Goal: Task Accomplishment & Management: Complete application form

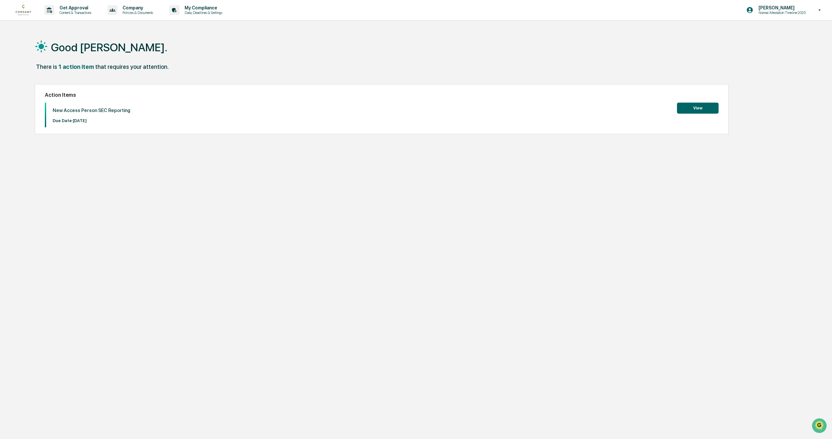
click at [710, 106] on button "View" at bounding box center [698, 108] width 42 height 11
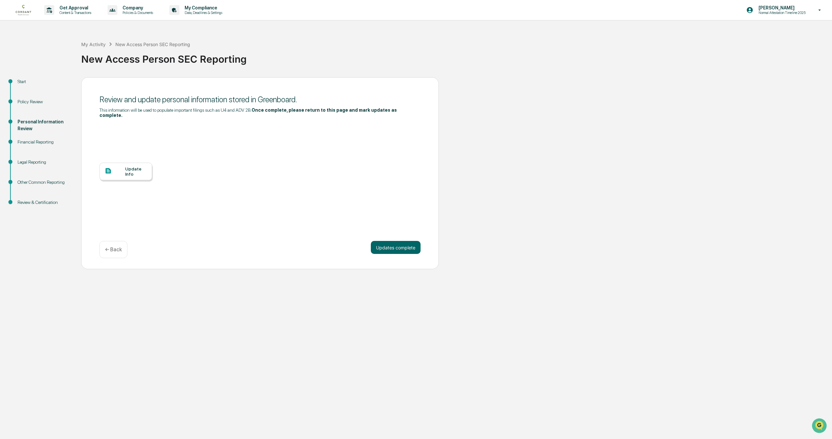
click at [21, 82] on div "Start" at bounding box center [44, 81] width 53 height 7
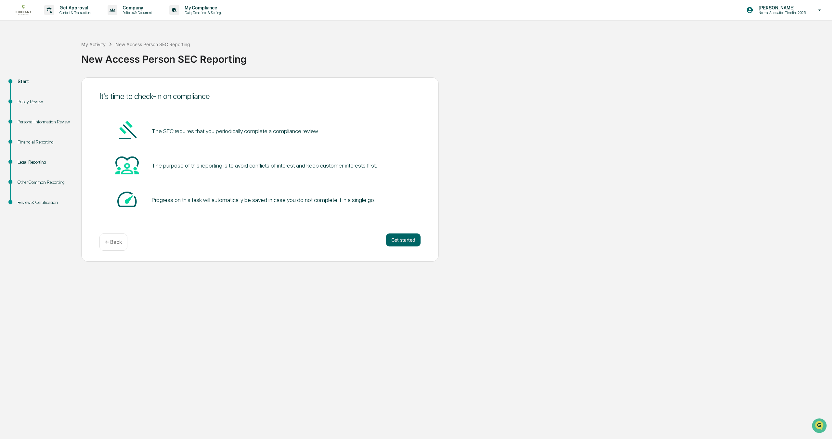
click at [32, 97] on div "Start" at bounding box center [44, 89] width 64 height 20
click at [33, 100] on div "Policy Review" at bounding box center [44, 101] width 53 height 7
click at [39, 101] on div "Policy Review" at bounding box center [44, 101] width 53 height 7
click at [34, 122] on div "Personal Information Review" at bounding box center [44, 122] width 53 height 7
click at [31, 103] on div "Policy Review" at bounding box center [44, 101] width 53 height 7
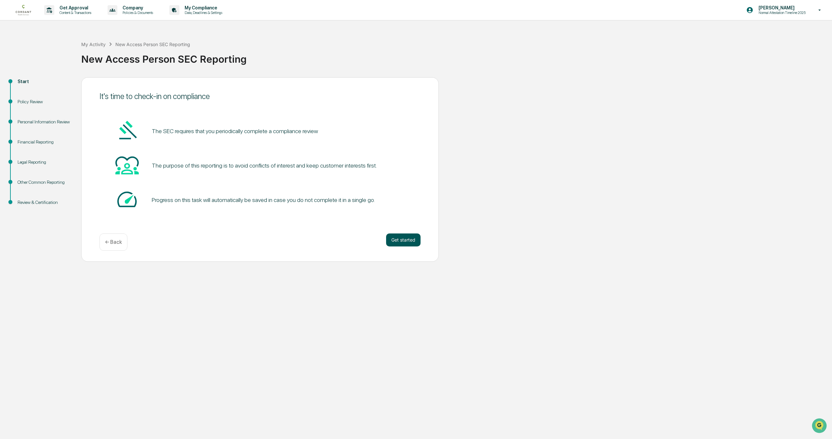
click at [409, 243] on button "Get started" at bounding box center [403, 240] width 34 height 13
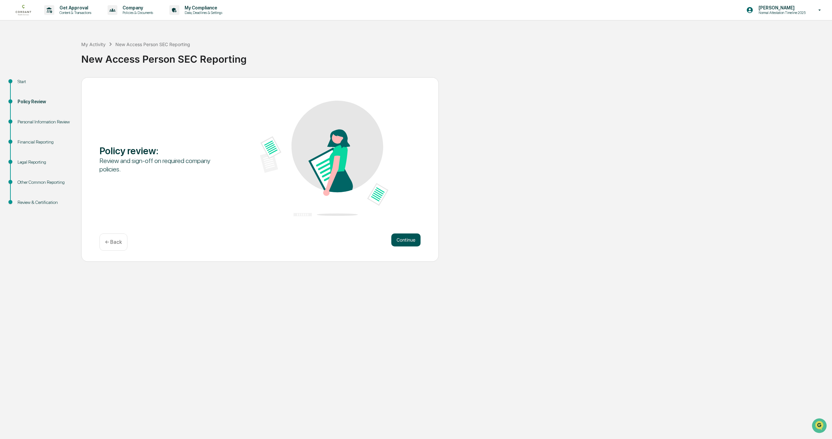
click at [405, 241] on button "Continue" at bounding box center [405, 240] width 29 height 13
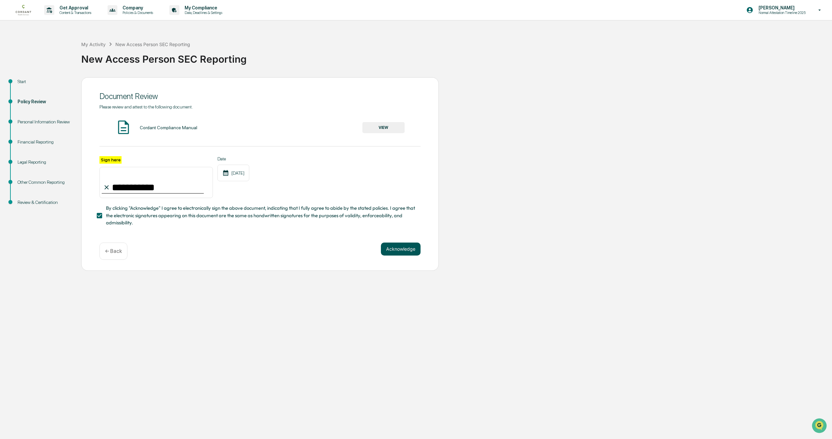
click at [404, 251] on button "Acknowledge" at bounding box center [401, 249] width 40 height 13
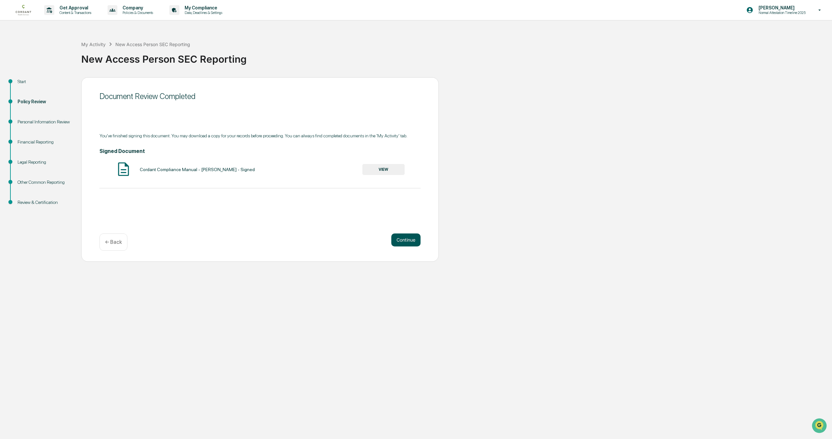
click at [406, 238] on button "Continue" at bounding box center [405, 240] width 29 height 13
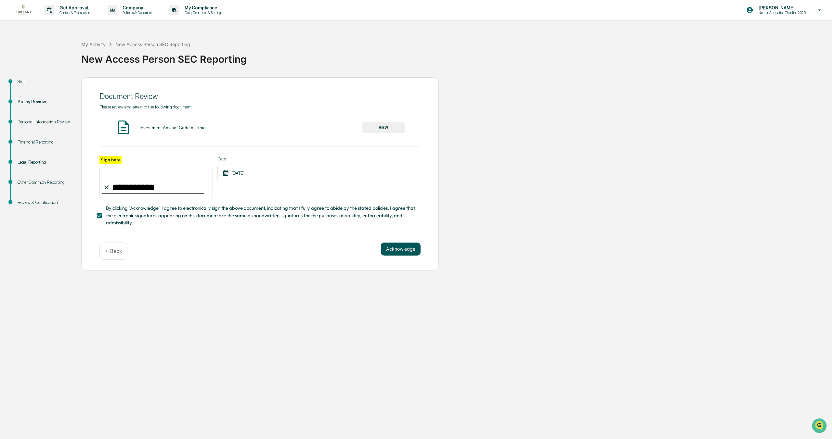
click at [405, 246] on button "Acknowledge" at bounding box center [401, 249] width 40 height 13
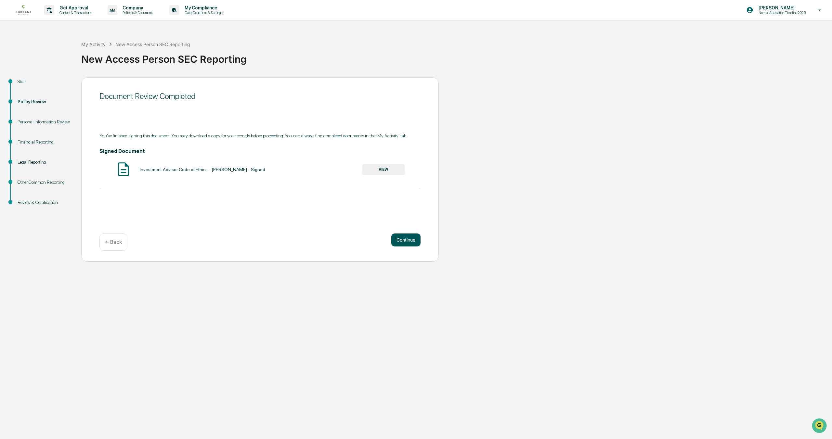
click at [406, 236] on button "Continue" at bounding box center [405, 240] width 29 height 13
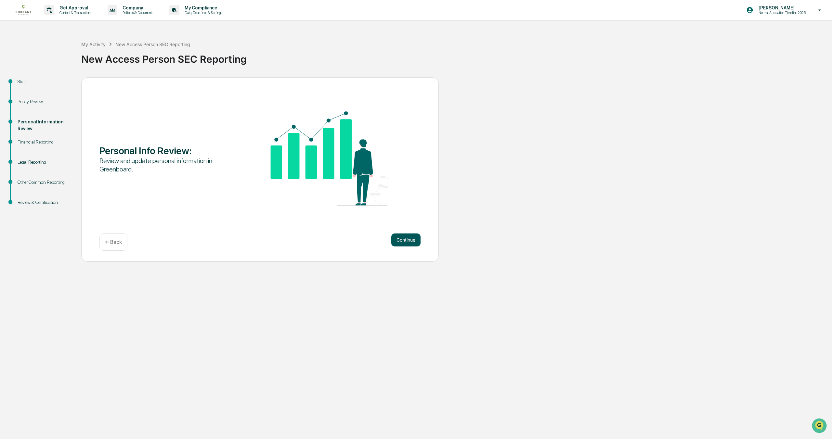
click at [406, 237] on button "Continue" at bounding box center [405, 240] width 29 height 13
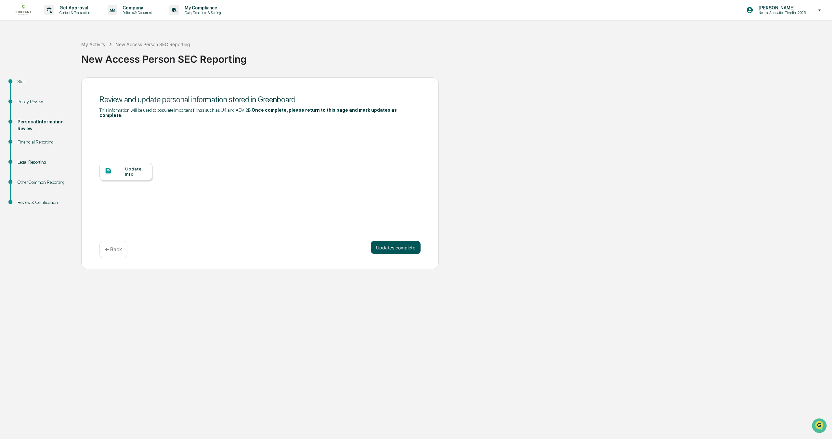
click at [403, 245] on button "Updates complete" at bounding box center [396, 247] width 50 height 13
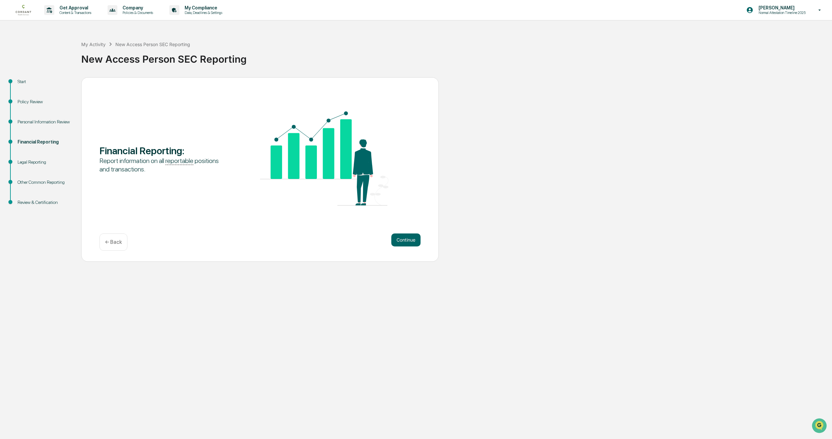
click at [37, 119] on div "Personal Information Review" at bounding box center [44, 122] width 53 height 7
click at [414, 243] on button "Continue" at bounding box center [405, 240] width 29 height 13
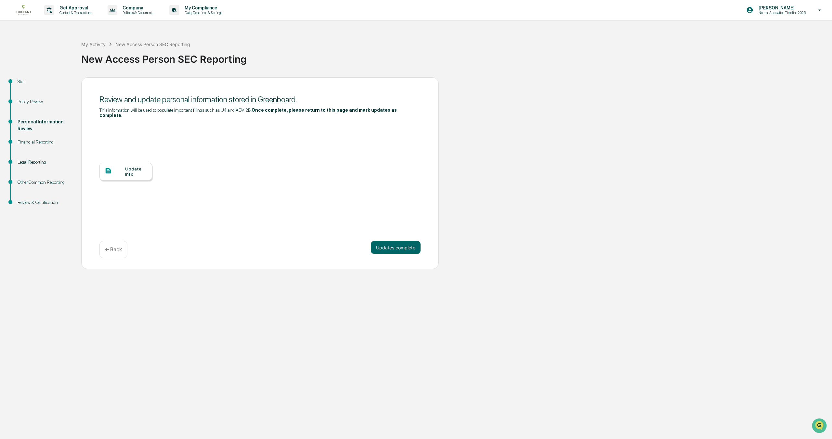
click at [131, 171] on div "Update Info" at bounding box center [136, 171] width 22 height 10
click at [395, 246] on button "Updates complete" at bounding box center [396, 247] width 50 height 13
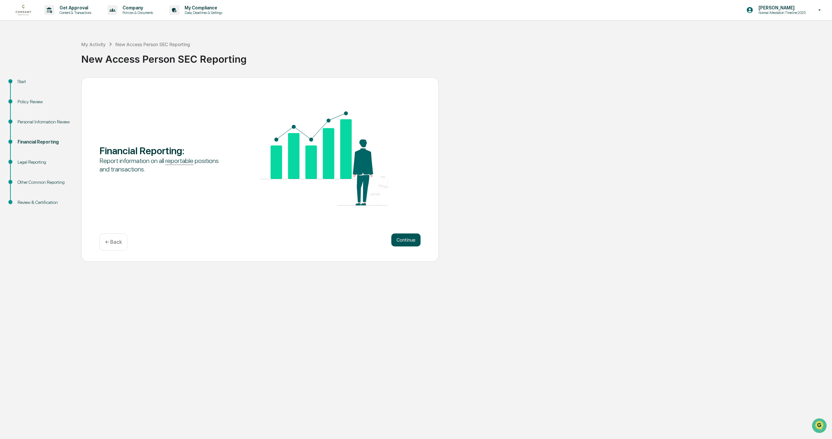
click at [408, 237] on button "Continue" at bounding box center [405, 240] width 29 height 13
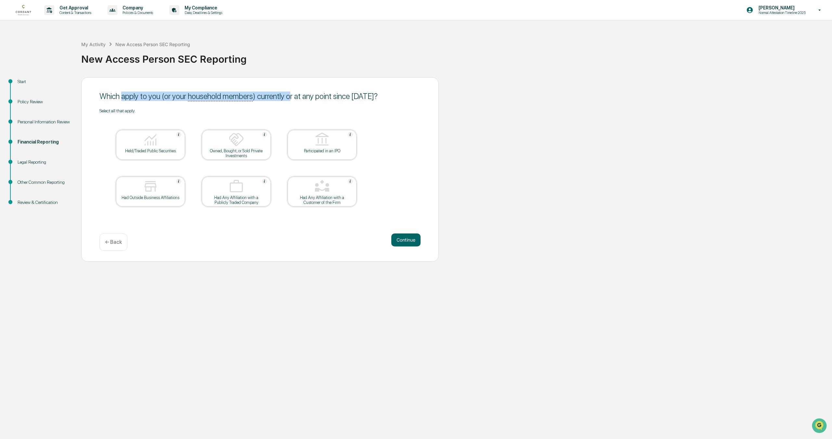
drag, startPoint x: 122, startPoint y: 98, endPoint x: 298, endPoint y: 98, distance: 175.1
click at [298, 98] on div "Which apply to you (or your household members ) currently or at any point since…" at bounding box center [259, 96] width 321 height 9
click at [339, 100] on div "Which apply to you (or your household members ) currently or at any point since…" at bounding box center [259, 96] width 321 height 9
click at [371, 85] on div "Which apply to you (or your household members ) currently or at any point since…" at bounding box center [259, 169] width 357 height 185
click at [135, 152] on div "Held/Traded Public Securities" at bounding box center [150, 150] width 58 height 5
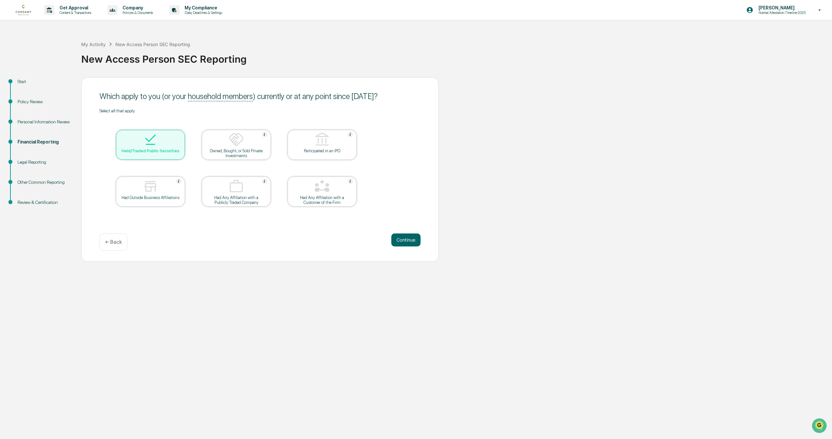
click at [131, 174] on table "Held/Traded Public Securities Owned, Bought, or Sold Private Investments Partic…" at bounding box center [236, 168] width 274 height 110
click at [156, 200] on div "Had Outside Business Affiliations" at bounding box center [150, 197] width 58 height 5
click at [181, 183] on div at bounding box center [150, 187] width 65 height 17
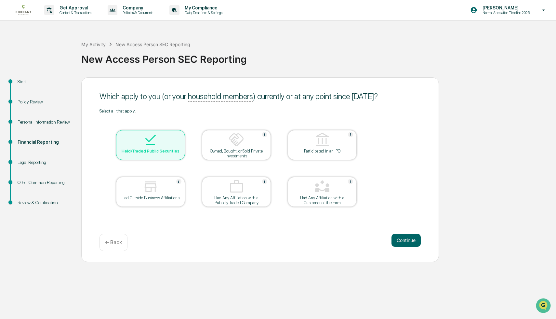
click at [161, 195] on div "Had Outside Business Affiliations" at bounding box center [150, 197] width 58 height 5
click at [236, 195] on div at bounding box center [236, 187] width 65 height 17
click at [141, 154] on div "Held/Traded Public Securities" at bounding box center [150, 145] width 69 height 30
click at [177, 195] on div "Had Outside Business Affiliations" at bounding box center [150, 197] width 58 height 5
drag, startPoint x: 226, startPoint y: 195, endPoint x: 268, endPoint y: 199, distance: 42.4
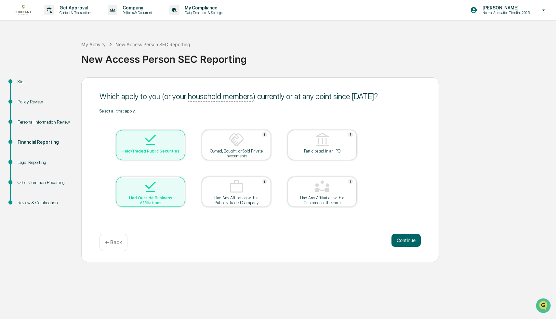
click at [226, 195] on div at bounding box center [236, 187] width 65 height 17
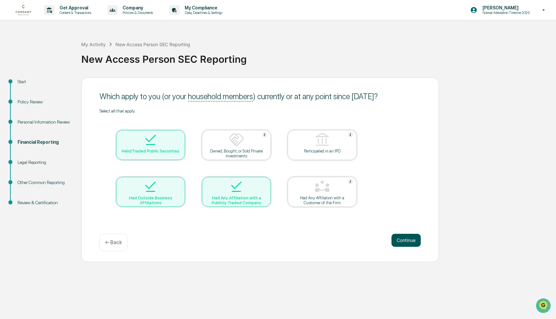
click at [407, 240] on button "Continue" at bounding box center [405, 240] width 29 height 13
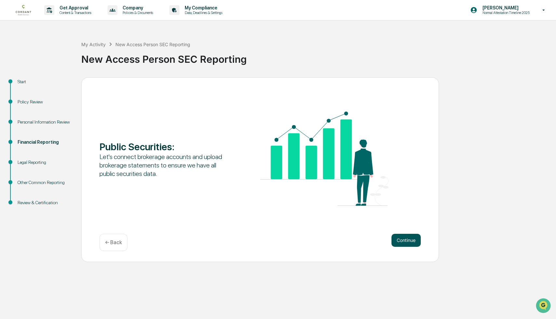
click at [407, 240] on button "Continue" at bounding box center [405, 240] width 29 height 13
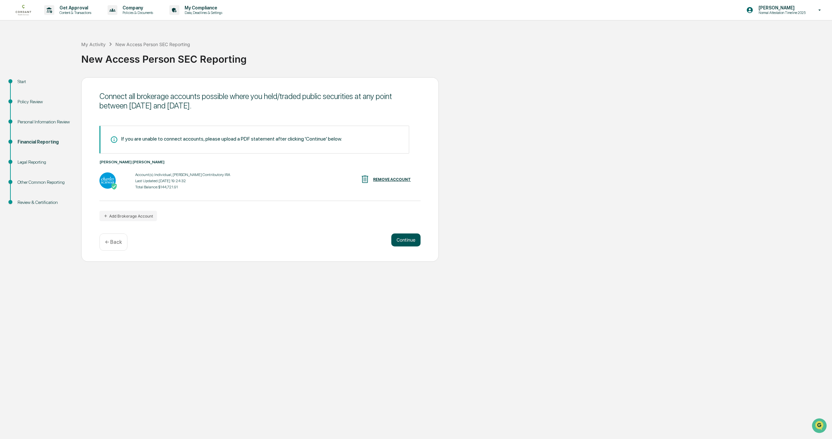
click at [411, 238] on button "Continue" at bounding box center [405, 240] width 29 height 13
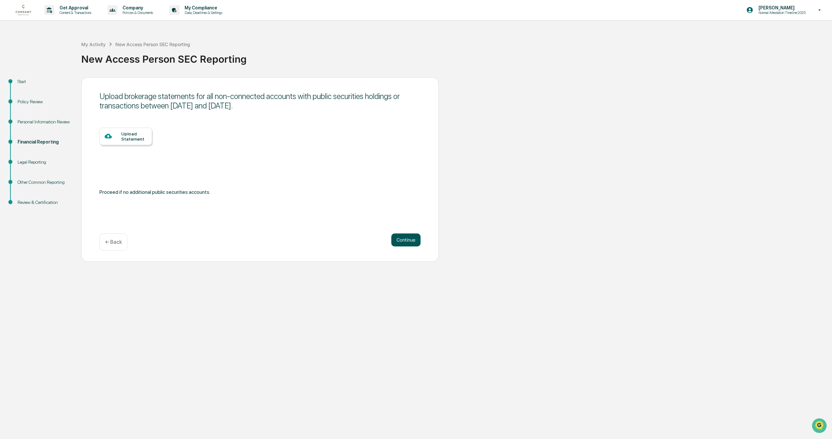
click at [412, 238] on button "Continue" at bounding box center [405, 240] width 29 height 13
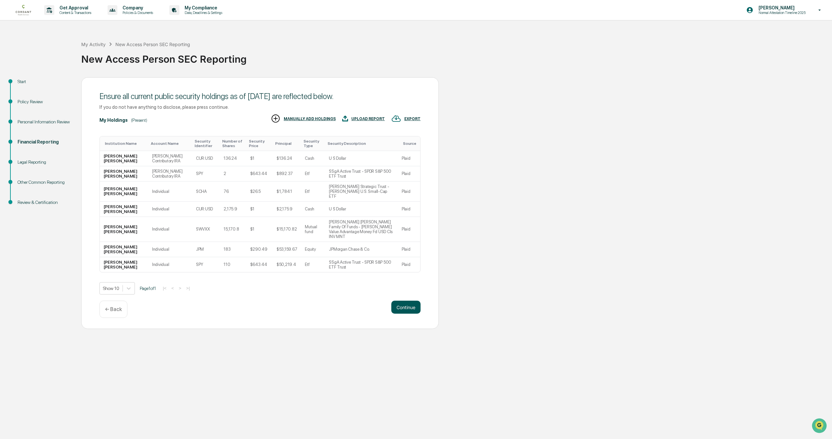
click at [404, 313] on button "Continue" at bounding box center [405, 307] width 29 height 13
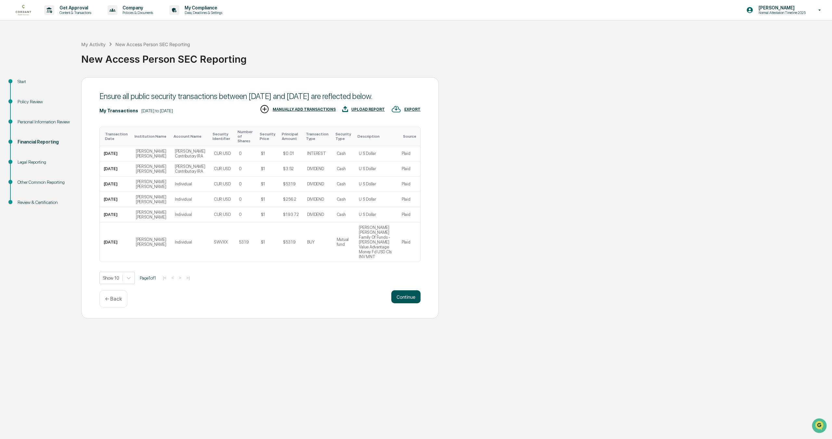
click at [406, 303] on button "Continue" at bounding box center [405, 296] width 29 height 13
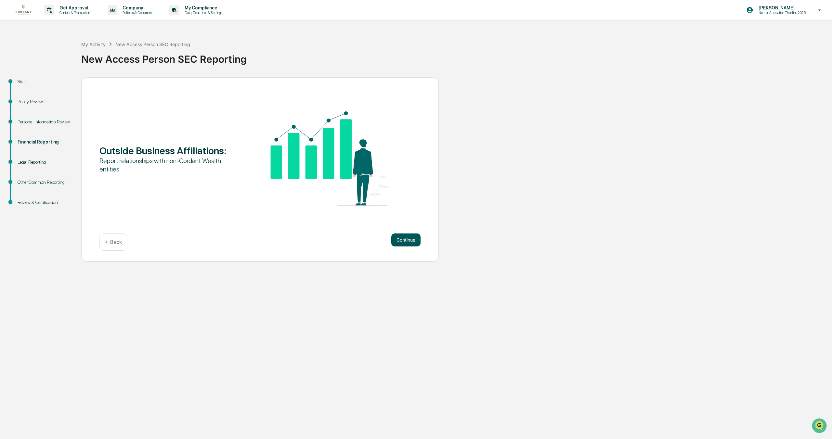
click at [413, 241] on button "Continue" at bounding box center [405, 240] width 29 height 13
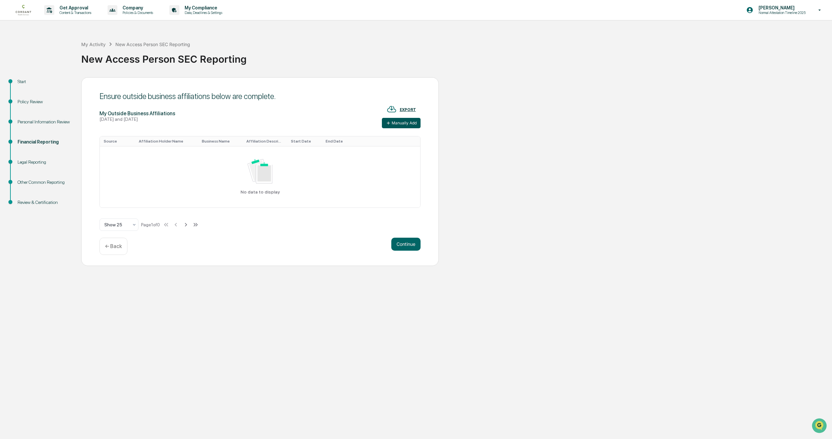
click at [396, 121] on button "Manually Add" at bounding box center [401, 123] width 39 height 10
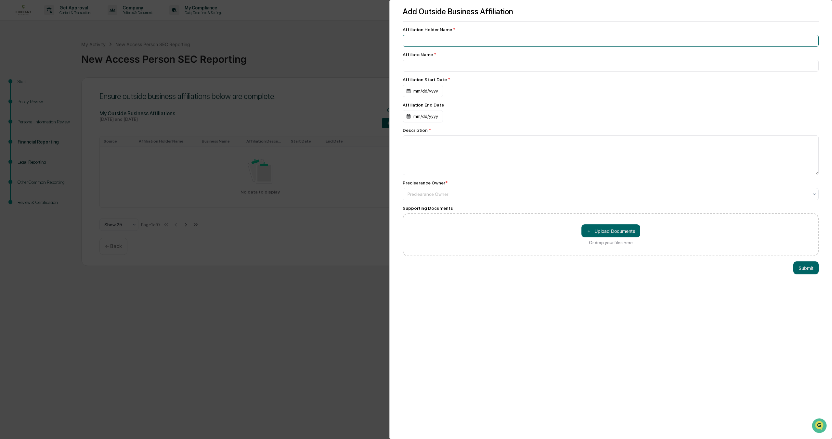
click at [442, 41] on input at bounding box center [611, 41] width 416 height 12
type input "*"
click at [435, 57] on span "*" at bounding box center [435, 54] width 2 height 5
click at [482, 200] on div "Preclearance Owner" at bounding box center [611, 194] width 416 height 12
click at [486, 184] on div "Preclearance Owner *" at bounding box center [611, 182] width 416 height 5
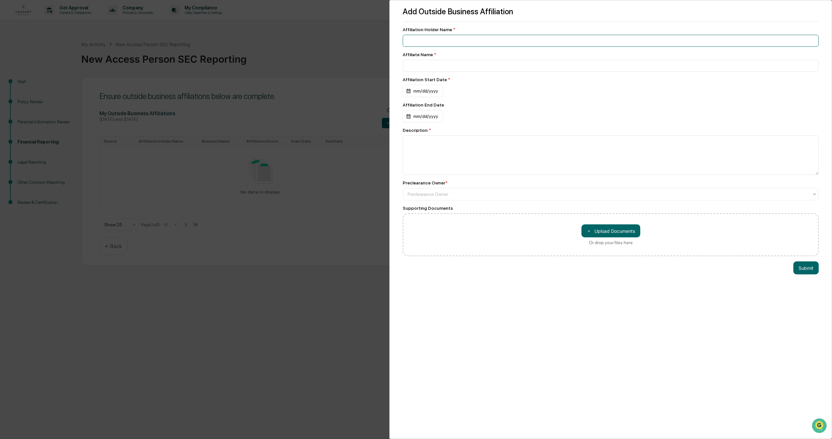
click at [455, 45] on input at bounding box center [611, 41] width 416 height 12
type input "**********"
type input "********"
click at [430, 90] on div "mm/dd/yyyy" at bounding box center [423, 91] width 40 height 12
click at [484, 109] on icon "Previous month" at bounding box center [483, 108] width 7 height 7
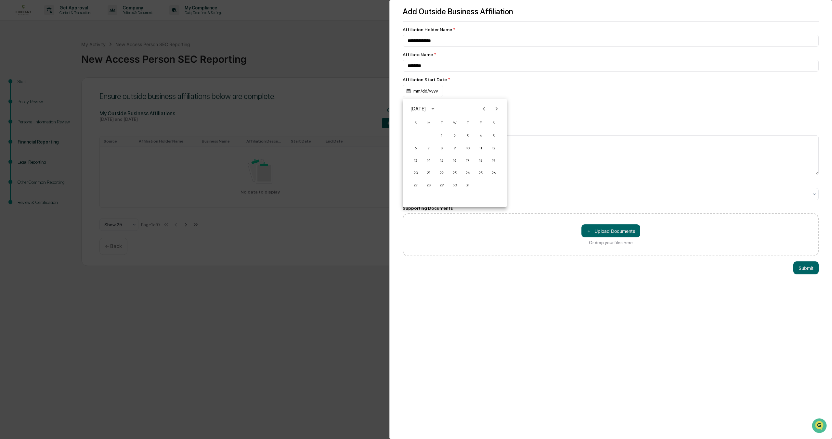
click at [436, 110] on button "calendar view is open, switch to year view" at bounding box center [433, 109] width 10 height 10
click at [453, 160] on button "2024" at bounding box center [454, 162] width 23 height 12
click at [456, 121] on button "Feb" at bounding box center [454, 125] width 23 height 12
click at [439, 174] on button "20" at bounding box center [442, 173] width 12 height 12
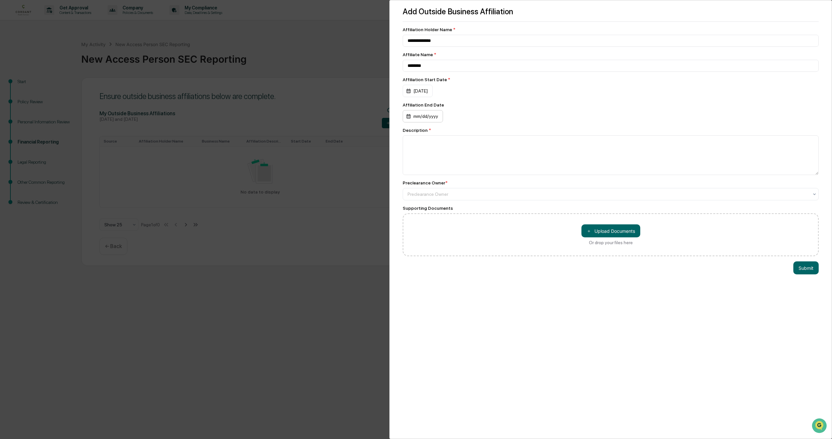
click at [432, 97] on div "mm/dd/yyyy" at bounding box center [418, 91] width 30 height 12
click at [480, 161] on button "1" at bounding box center [481, 162] width 12 height 12
click at [476, 159] on textarea at bounding box center [611, 155] width 416 height 40
type textarea "**********"
click at [459, 198] on div at bounding box center [607, 194] width 401 height 6
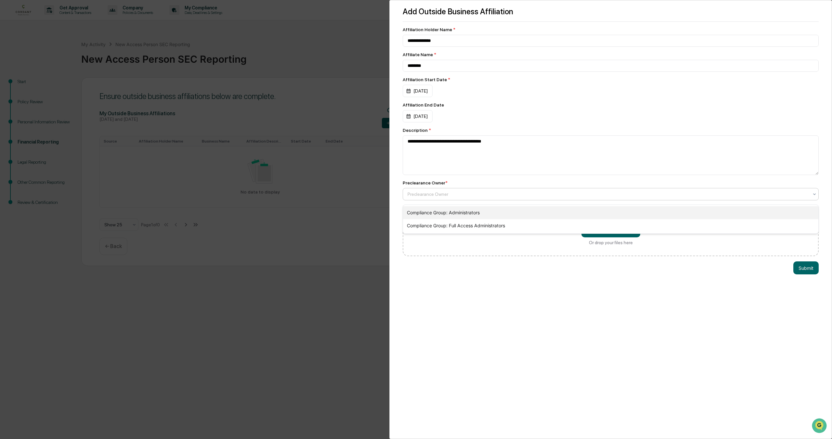
click at [509, 208] on div "Compliance Group: Administrators" at bounding box center [610, 212] width 415 height 13
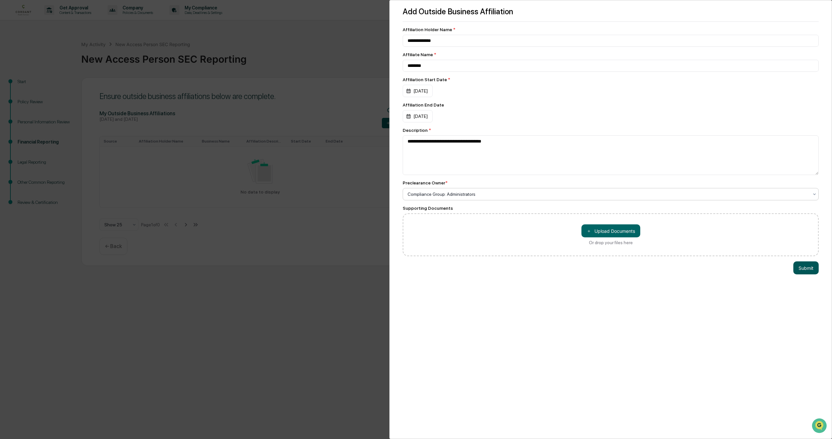
click at [809, 273] on button "Submit" at bounding box center [805, 268] width 25 height 13
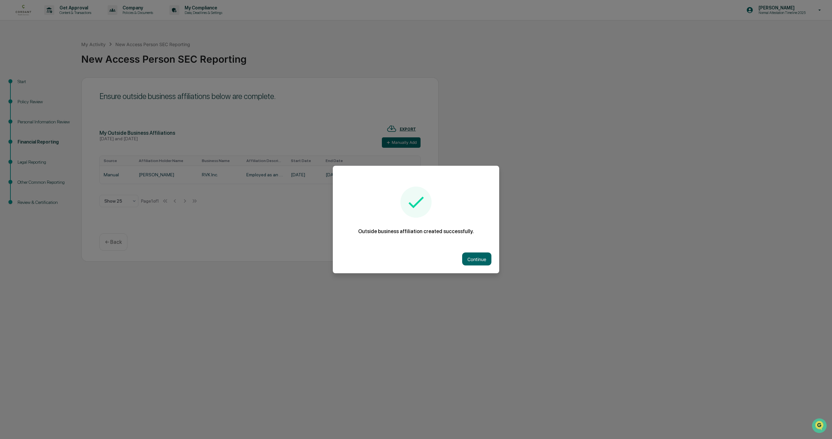
click at [483, 257] on button "Continue" at bounding box center [476, 259] width 29 height 13
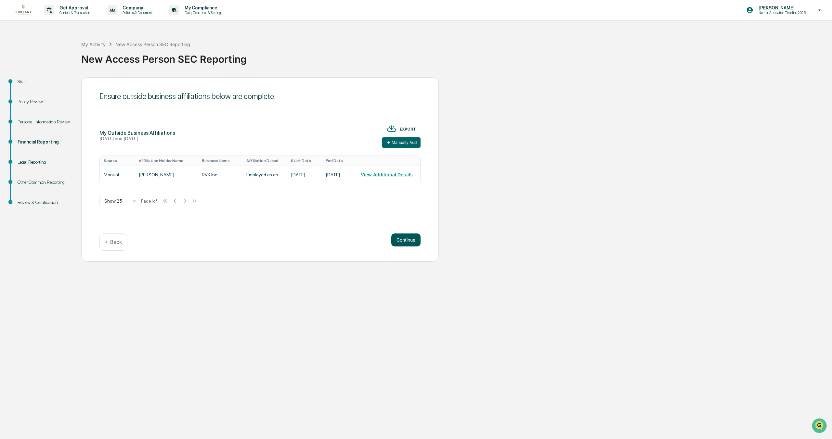
click at [409, 237] on button "Continue" at bounding box center [405, 240] width 29 height 13
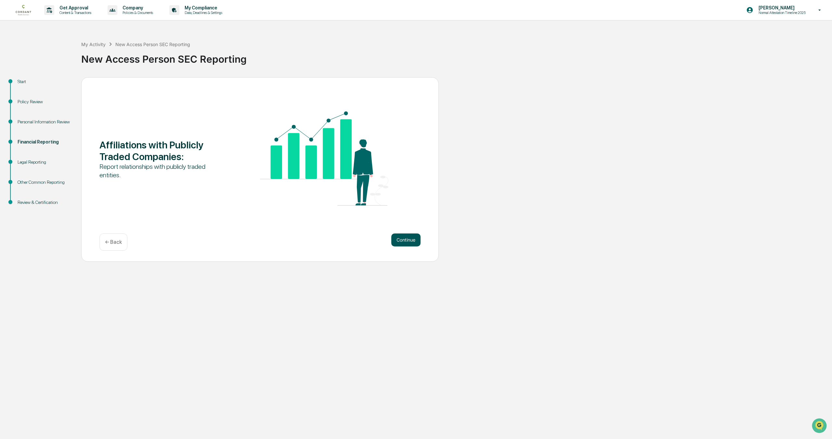
click at [409, 237] on button "Continue" at bounding box center [405, 240] width 29 height 13
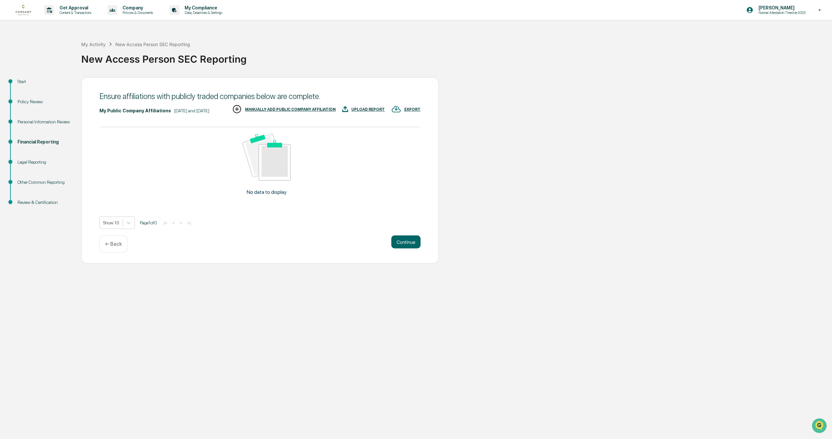
click at [336, 112] on div "MANUALLY ADD PUBLIC COMPANY AFFILIATION" at bounding box center [290, 109] width 91 height 5
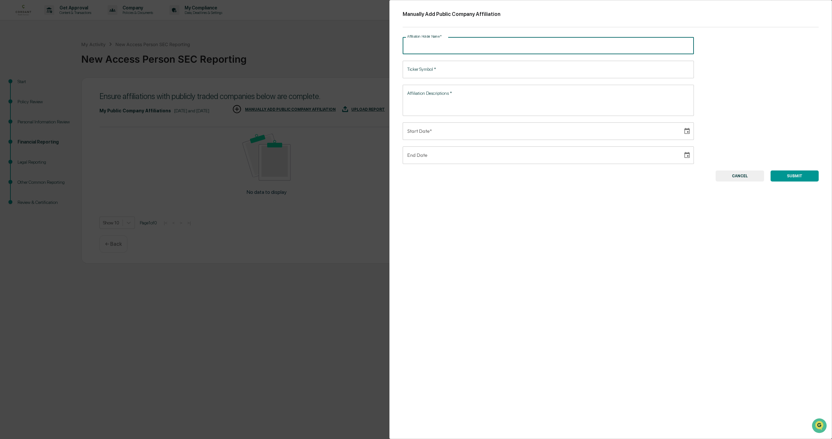
click at [462, 49] on input "Affiliation Holder Name   *" at bounding box center [548, 45] width 291 height 17
type input "*******"
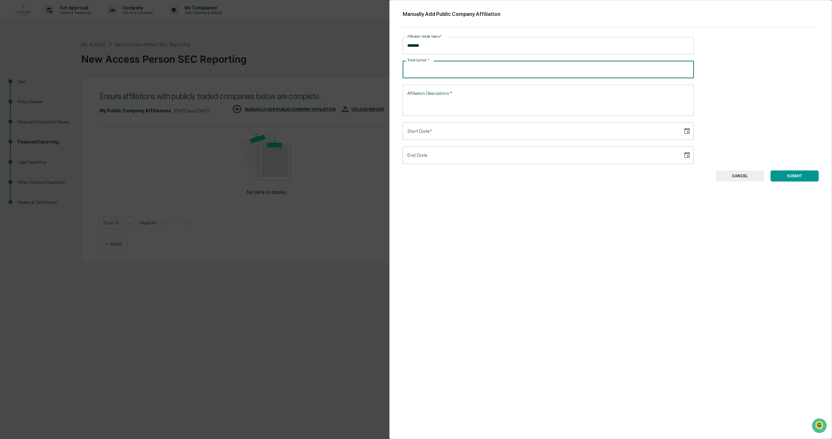
click at [440, 69] on input "Ticker Symbol   *" at bounding box center [548, 69] width 291 height 17
type input "***"
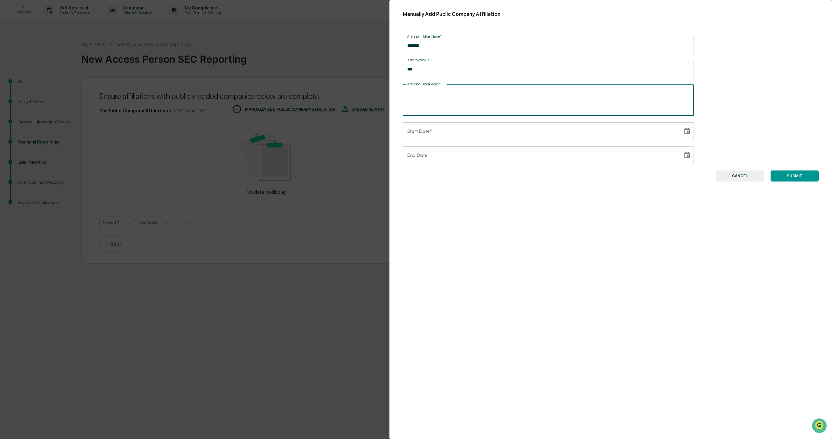
click at [456, 92] on textarea "Affiliation Descriptions   *" at bounding box center [548, 100] width 282 height 20
drag, startPoint x: 444, startPoint y: 94, endPoint x: 462, endPoint y: 96, distance: 17.6
click at [444, 94] on textarea "**********" at bounding box center [548, 100] width 282 height 20
click at [557, 96] on textarea "**********" at bounding box center [548, 100] width 282 height 20
type textarea "**********"
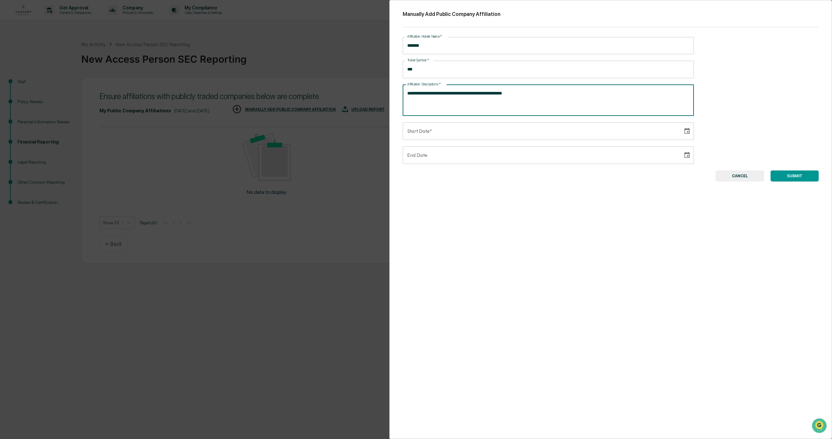
type input "**********"
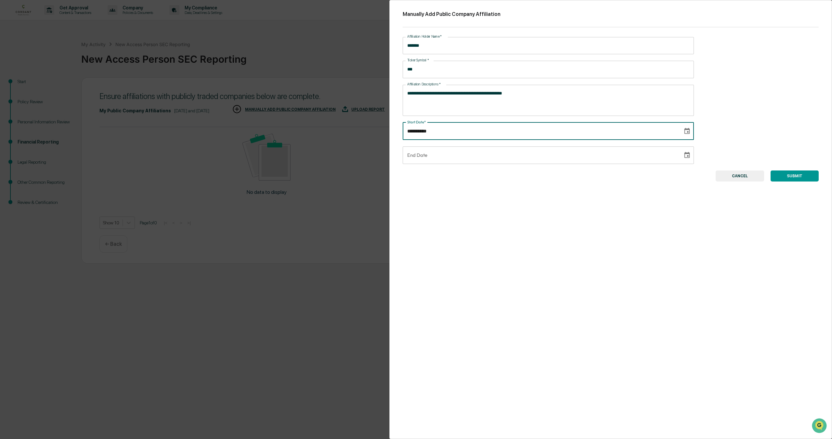
click at [470, 133] on input "**********" at bounding box center [541, 131] width 276 height 18
click at [683, 133] on icon "Choose date" at bounding box center [686, 131] width 7 height 7
click at [438, 150] on button "calendar view is open, switch to year view" at bounding box center [433, 150] width 10 height 10
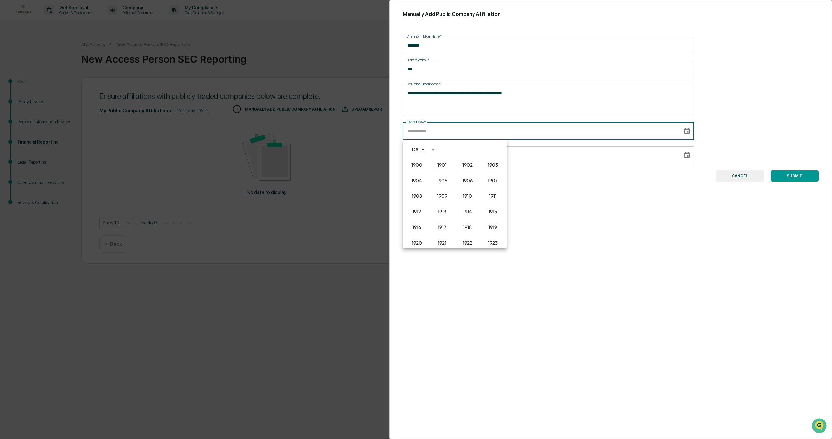
scroll to position [446, 0]
click at [409, 205] on button "2024" at bounding box center [416, 203] width 23 height 12
click at [459, 164] on button "Feb" at bounding box center [454, 166] width 23 height 12
click at [439, 213] on button "20" at bounding box center [442, 214] width 12 height 12
type input "**********"
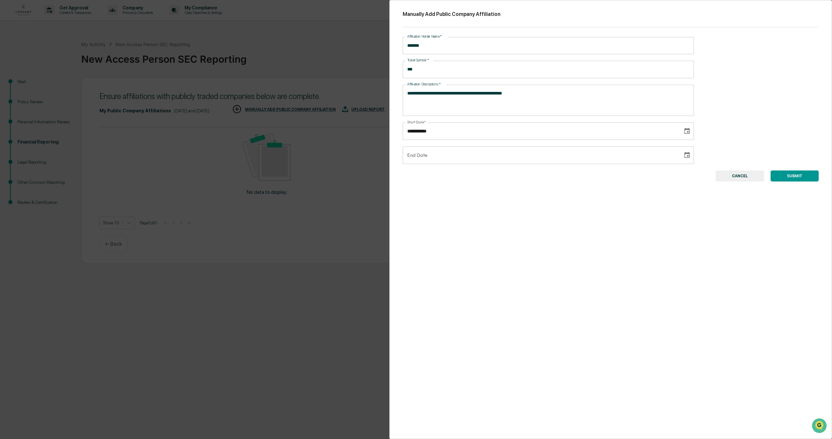
type input "**********"
click at [460, 152] on input "**********" at bounding box center [541, 156] width 276 height 18
click at [686, 153] on icon "Choose date" at bounding box center [687, 155] width 6 height 6
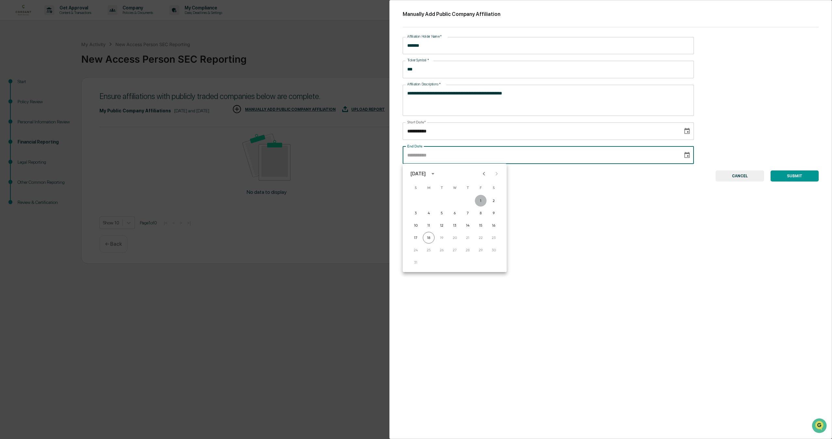
click at [481, 203] on button "1" at bounding box center [481, 201] width 12 height 12
type input "**********"
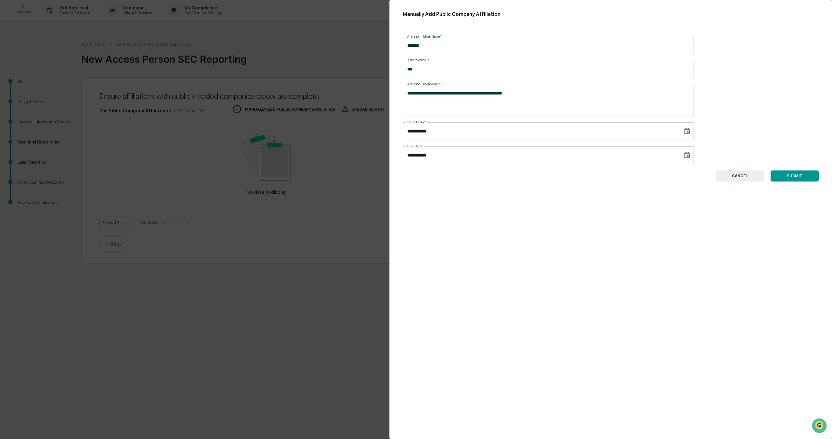
click at [792, 174] on button "SUBMIT" at bounding box center [794, 176] width 48 height 11
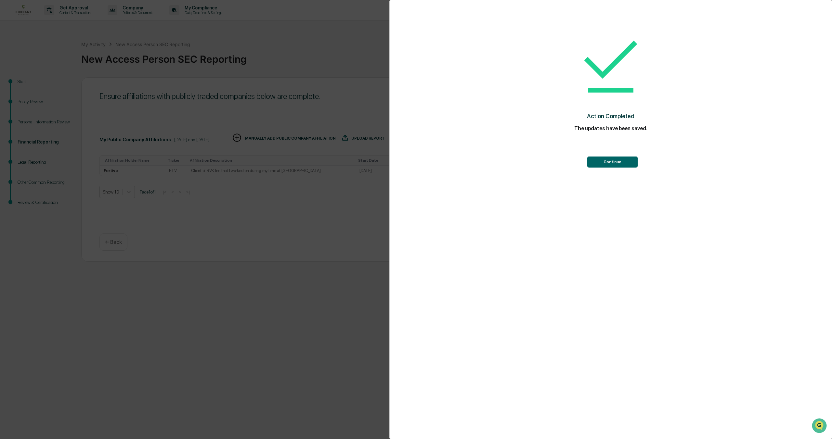
click at [618, 162] on button "Continue" at bounding box center [612, 162] width 50 height 11
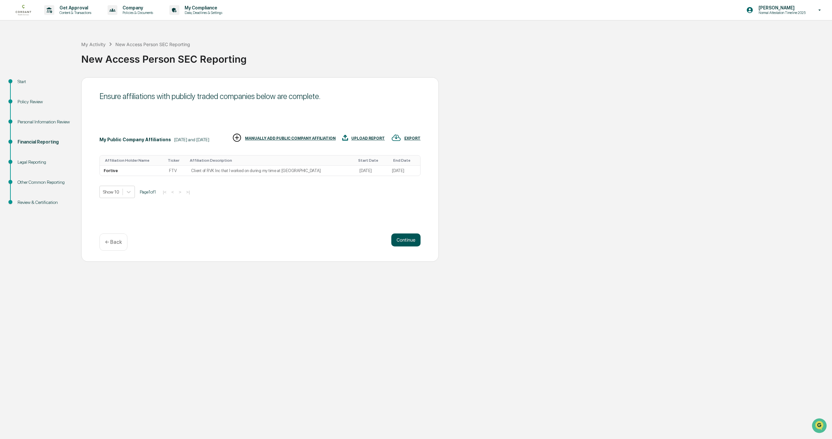
click at [399, 242] on button "Continue" at bounding box center [405, 240] width 29 height 13
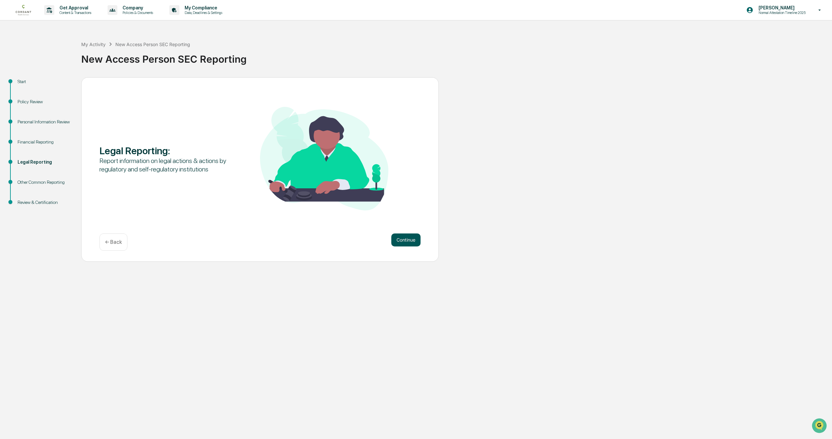
click at [401, 240] on button "Continue" at bounding box center [405, 240] width 29 height 13
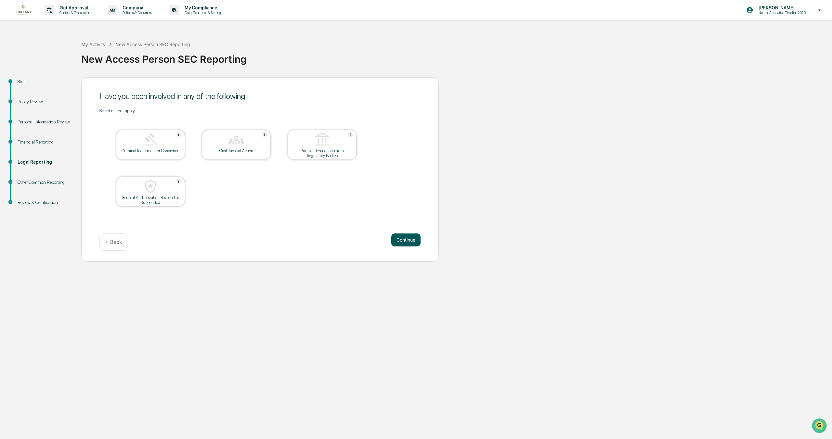
click at [403, 236] on button "Continue" at bounding box center [405, 240] width 29 height 13
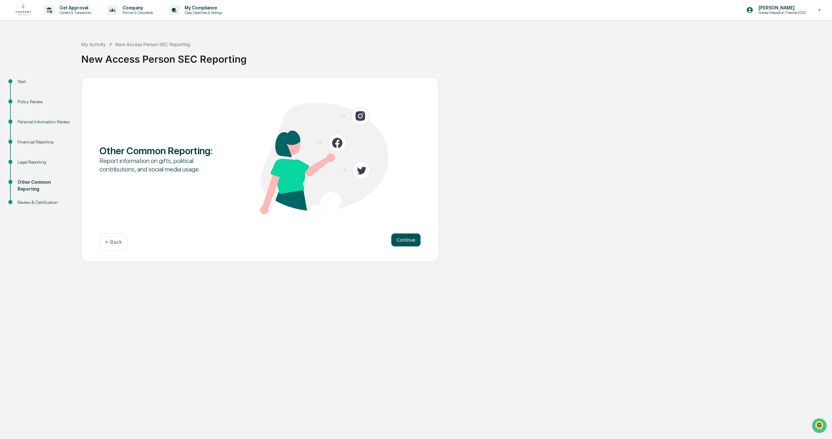
click at [403, 236] on button "Continue" at bounding box center [405, 240] width 29 height 13
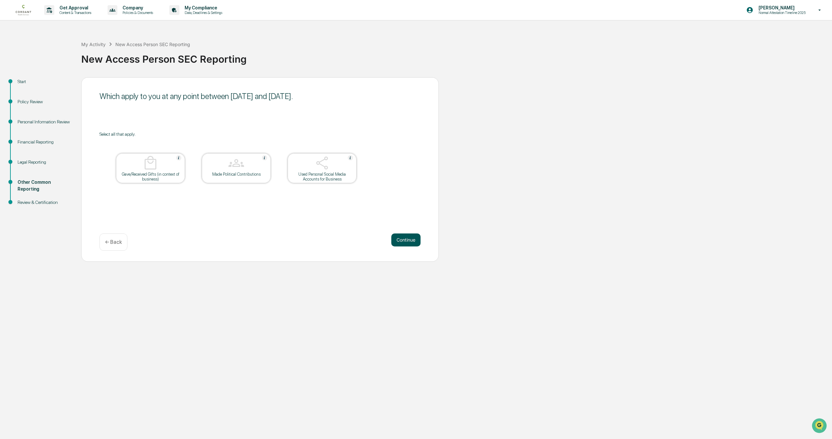
click at [407, 243] on button "Continue" at bounding box center [405, 240] width 29 height 13
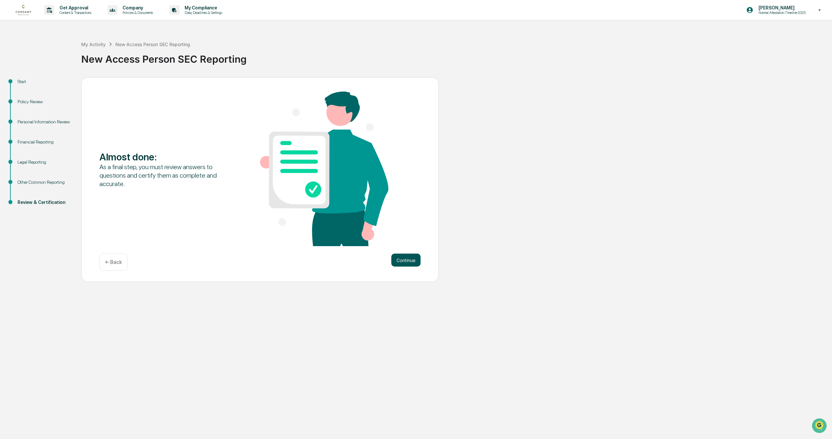
click at [407, 257] on button "Continue" at bounding box center [405, 260] width 29 height 13
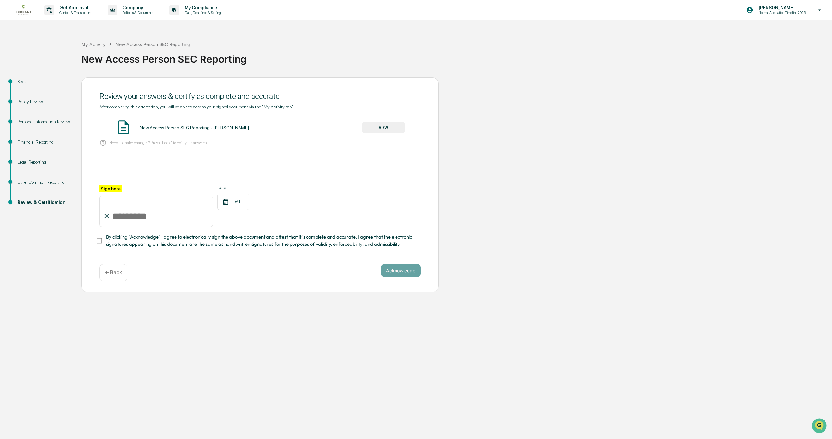
click at [390, 130] on button "VIEW" at bounding box center [383, 127] width 42 height 11
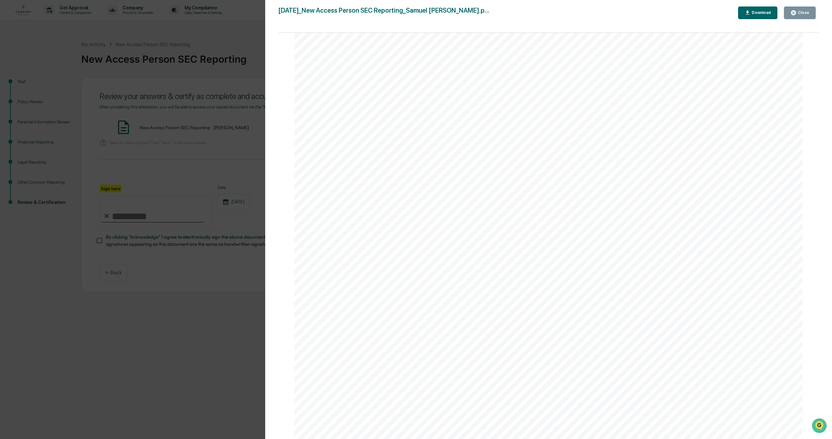
scroll to position [3287, 0]
click at [798, 11] on div "Close" at bounding box center [802, 12] width 13 height 5
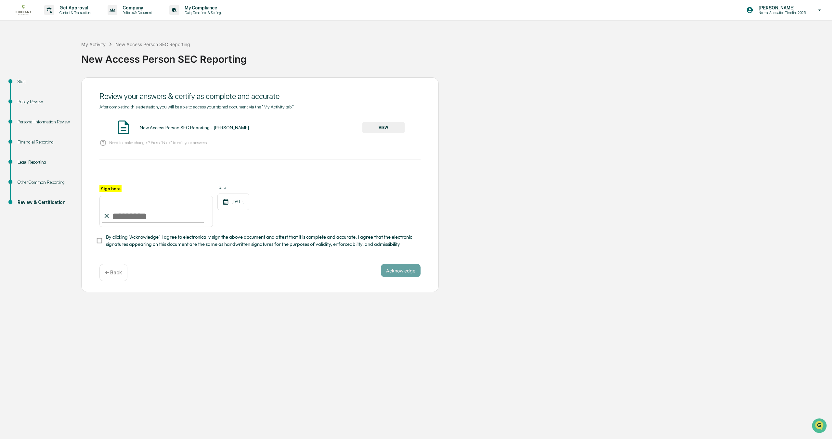
click at [119, 215] on input "Sign here" at bounding box center [155, 211] width 113 height 31
type input "**********"
drag, startPoint x: 191, startPoint y: 276, endPoint x: 136, endPoint y: 271, distance: 54.8
click at [190, 276] on div "Acknowledge ← Back" at bounding box center [259, 272] width 321 height 17
click at [402, 272] on button "Acknowledge" at bounding box center [401, 270] width 40 height 13
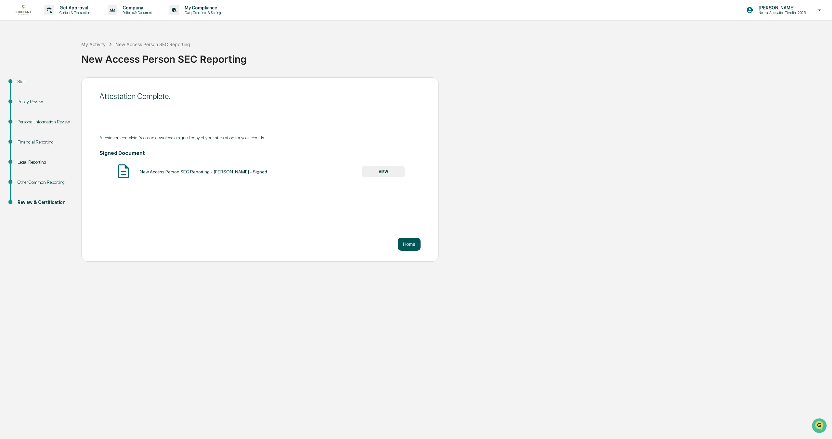
click at [406, 241] on button "Home" at bounding box center [409, 244] width 23 height 13
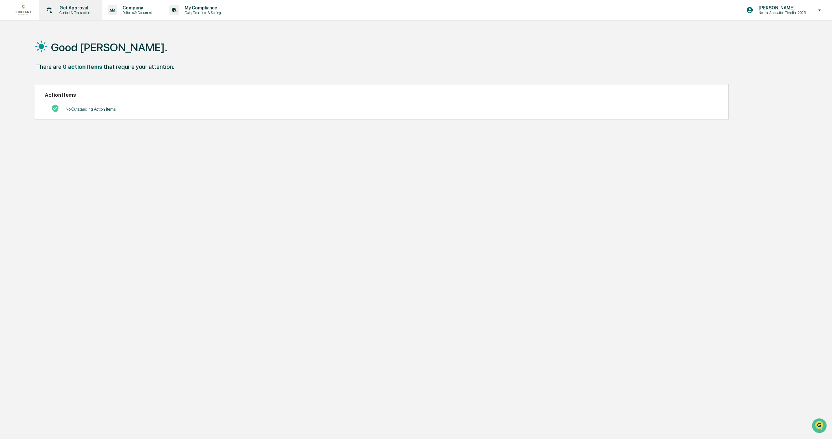
click at [84, 15] on div "Get Approval Content & Transactions" at bounding box center [70, 10] width 57 height 20
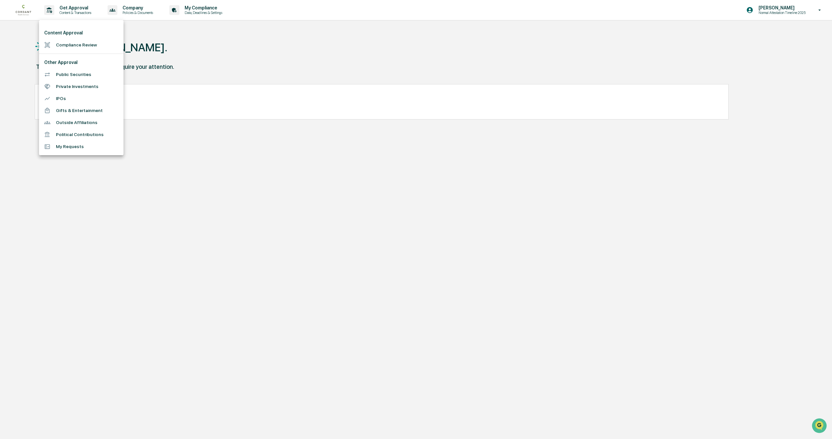
click at [151, 12] on div at bounding box center [416, 219] width 832 height 439
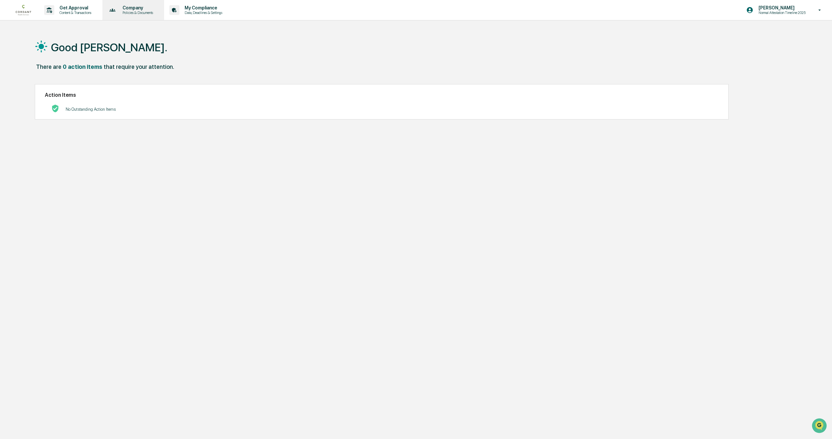
click at [145, 12] on p "Policies & Documents" at bounding box center [136, 12] width 39 height 5
click at [222, 12] on div at bounding box center [416, 219] width 832 height 439
click at [225, 12] on p "Data, Deadlines & Settings" at bounding box center [202, 12] width 46 height 5
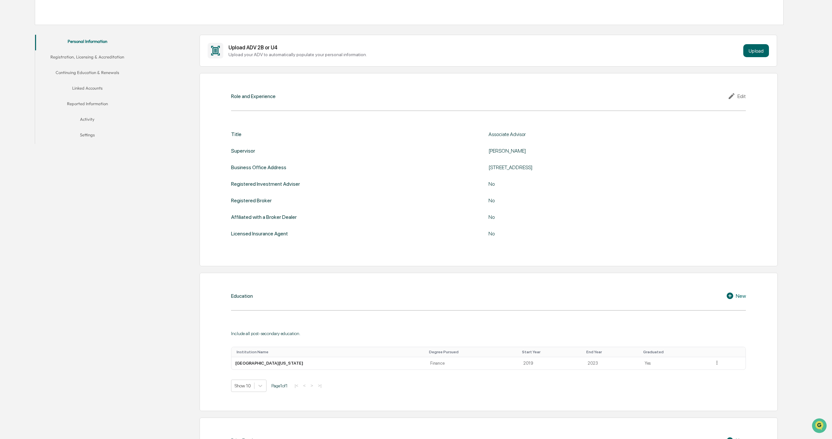
scroll to position [109, 0]
click at [56, 57] on button "Registration, Licensing & Accreditation" at bounding box center [87, 60] width 105 height 16
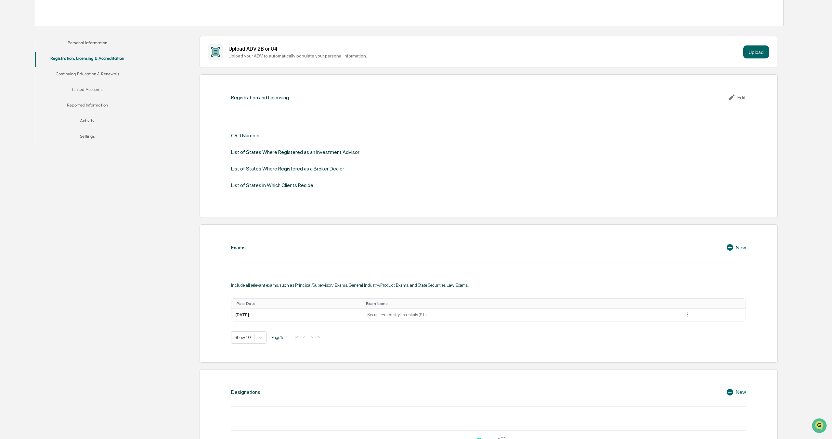
click at [89, 74] on button "Continuing Education & Renewals" at bounding box center [87, 75] width 105 height 16
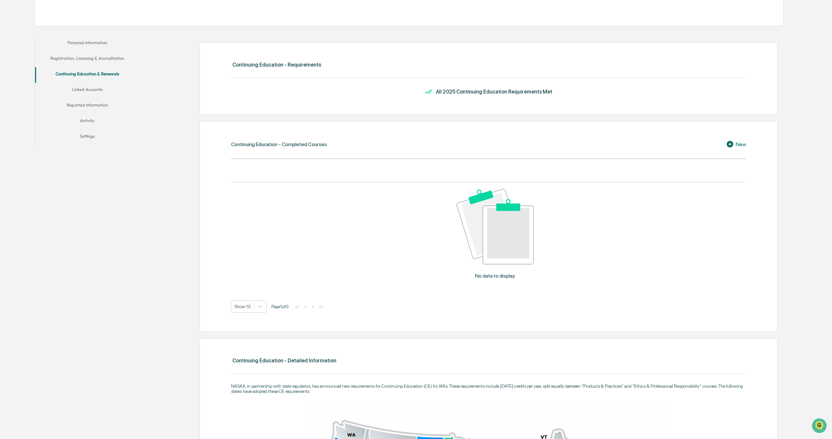
click at [86, 93] on button "Linked Accounts" at bounding box center [87, 91] width 105 height 16
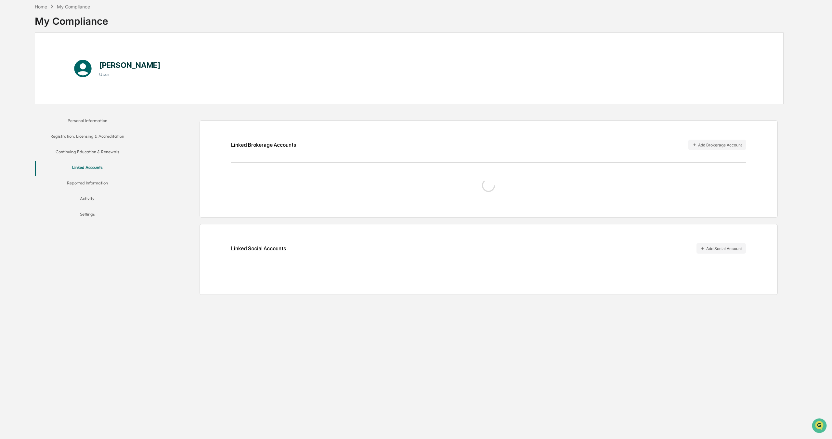
scroll to position [31, 0]
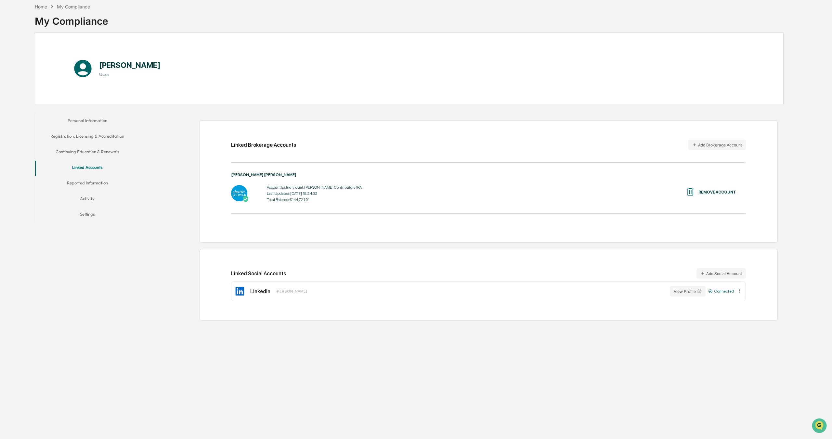
click at [96, 179] on button "Reported Information" at bounding box center [87, 184] width 105 height 16
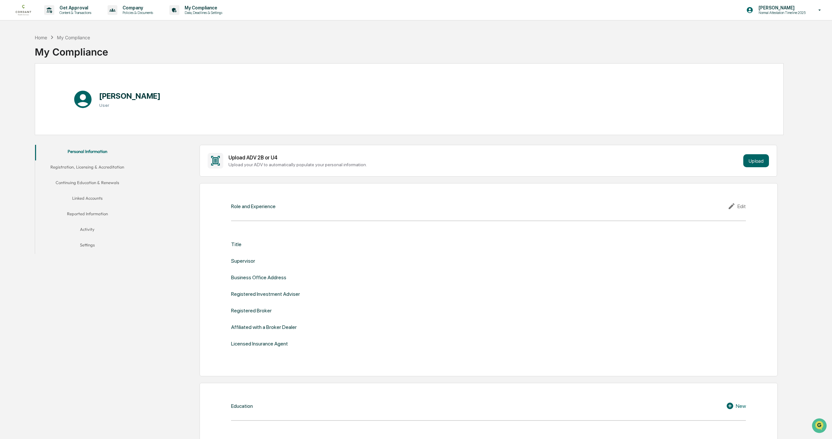
click at [737, 209] on div "Edit" at bounding box center [736, 206] width 18 height 8
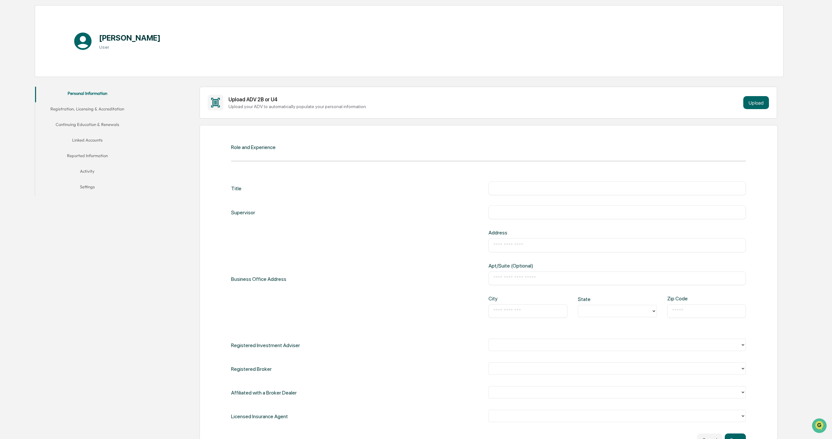
scroll to position [60, 0]
click at [522, 187] on input "text" at bounding box center [617, 186] width 248 height 6
type input "**********"
click at [511, 241] on input "text" at bounding box center [617, 243] width 248 height 6
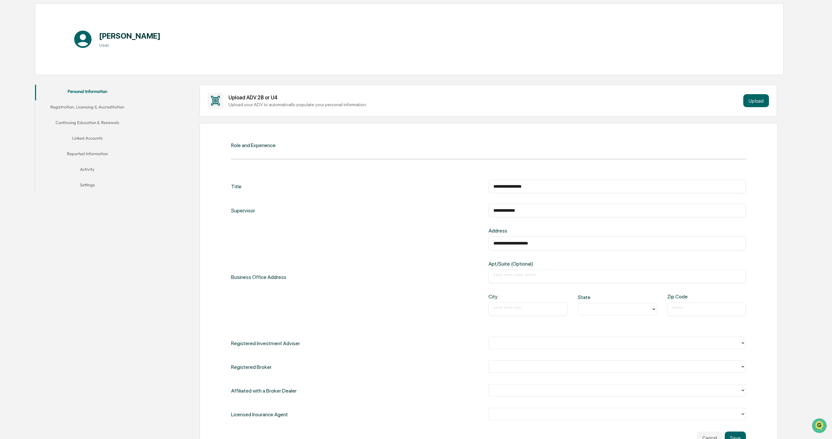
type input "**********"
click at [455, 263] on div "**********" at bounding box center [488, 277] width 515 height 98
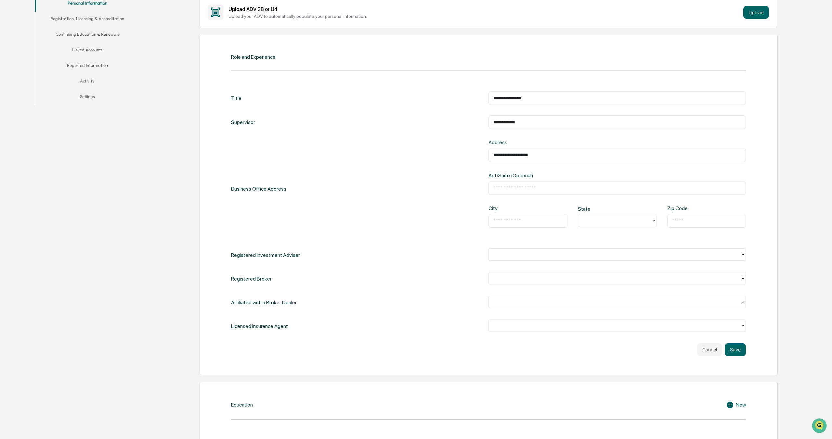
scroll to position [149, 0]
click at [553, 225] on div "​" at bounding box center [527, 220] width 79 height 14
click at [526, 217] on input "text" at bounding box center [527, 220] width 69 height 6
type input "********"
type input "**"
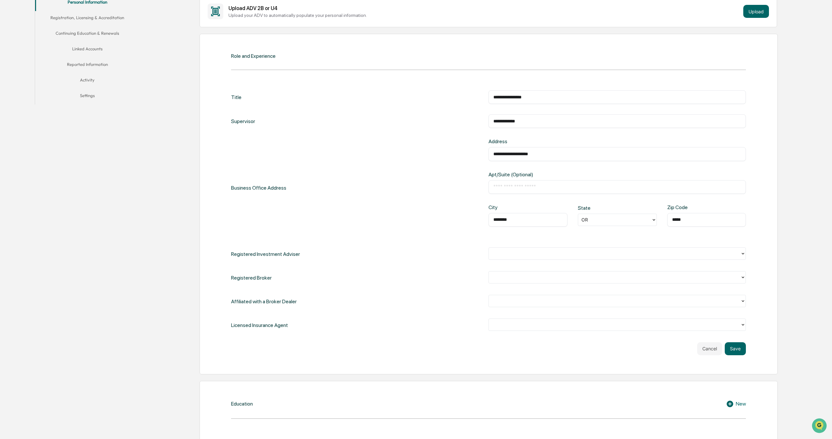
type input "*****"
click at [499, 255] on div at bounding box center [614, 253] width 245 height 7
click at [507, 282] on div "No" at bounding box center [616, 280] width 257 height 13
click at [511, 276] on div at bounding box center [614, 277] width 245 height 7
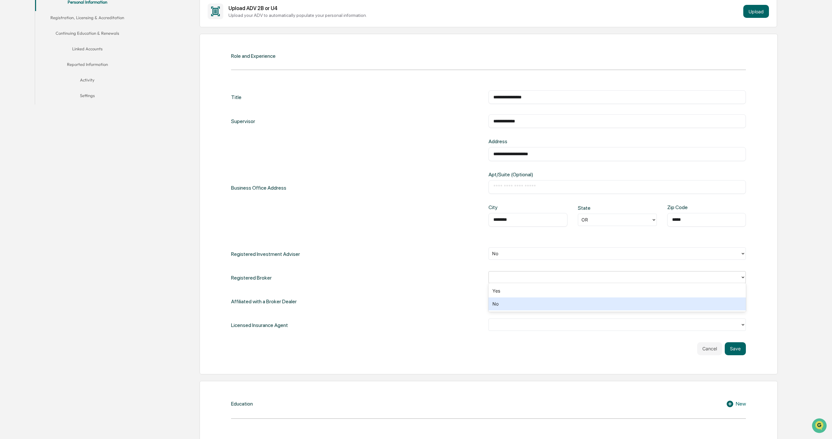
click at [508, 301] on div "No" at bounding box center [616, 304] width 257 height 13
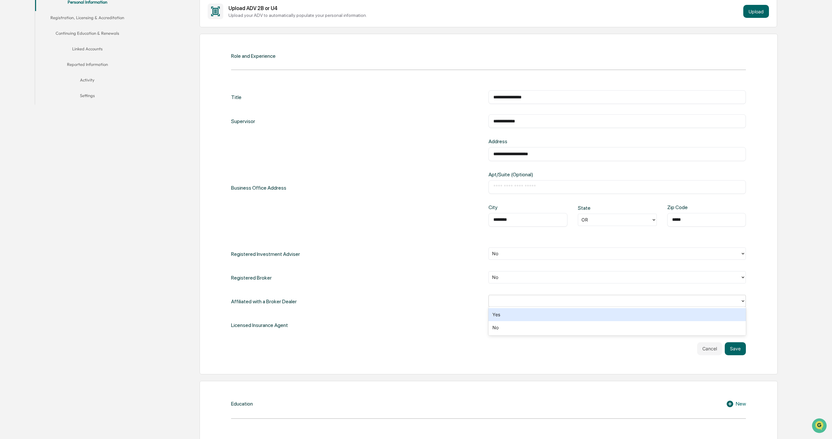
click at [511, 298] on div at bounding box center [614, 300] width 245 height 7
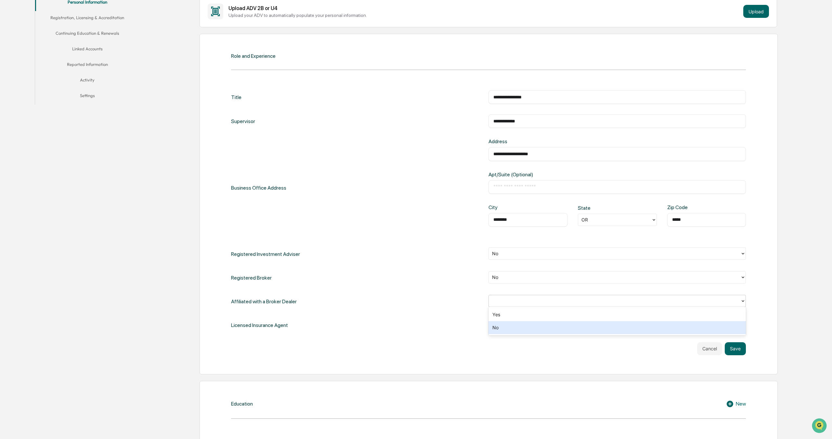
click at [506, 326] on div "No" at bounding box center [616, 327] width 257 height 13
click at [511, 325] on div at bounding box center [614, 324] width 245 height 7
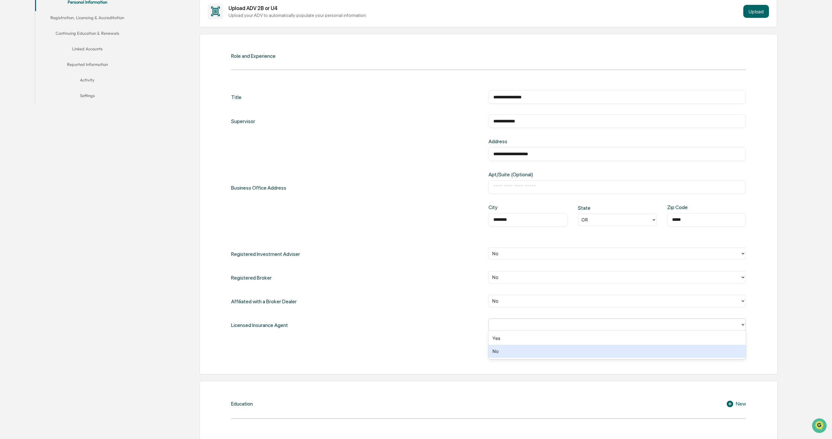
click at [508, 349] on div "No" at bounding box center [616, 351] width 257 height 13
click at [741, 347] on button "Save" at bounding box center [735, 348] width 21 height 13
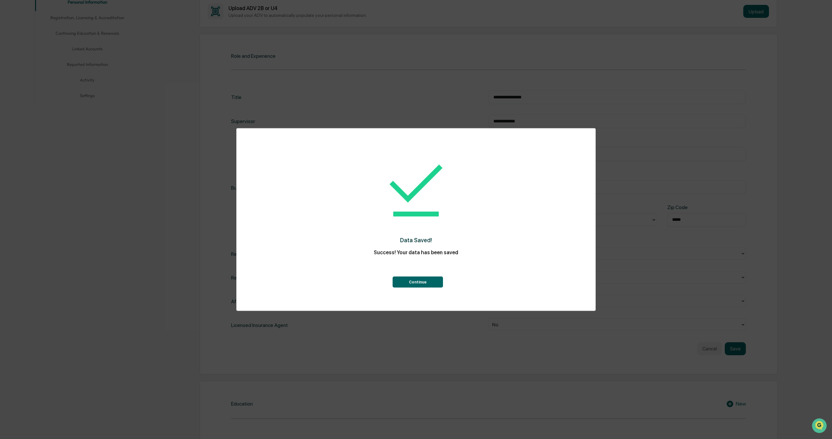
click at [422, 280] on button "Continue" at bounding box center [417, 281] width 50 height 11
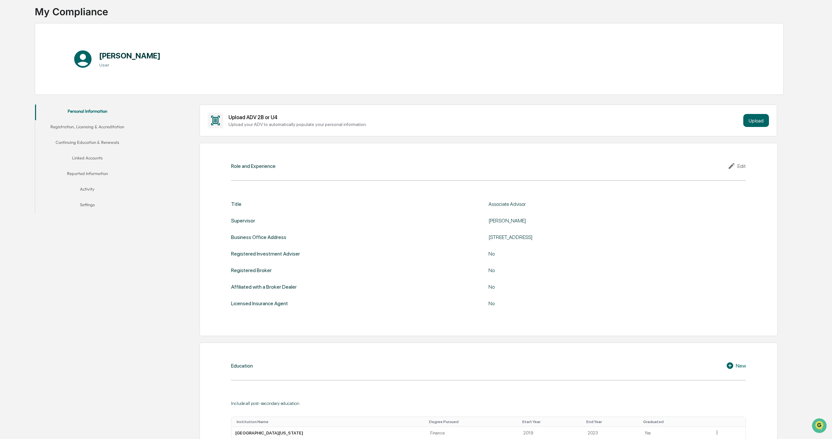
scroll to position [0, 0]
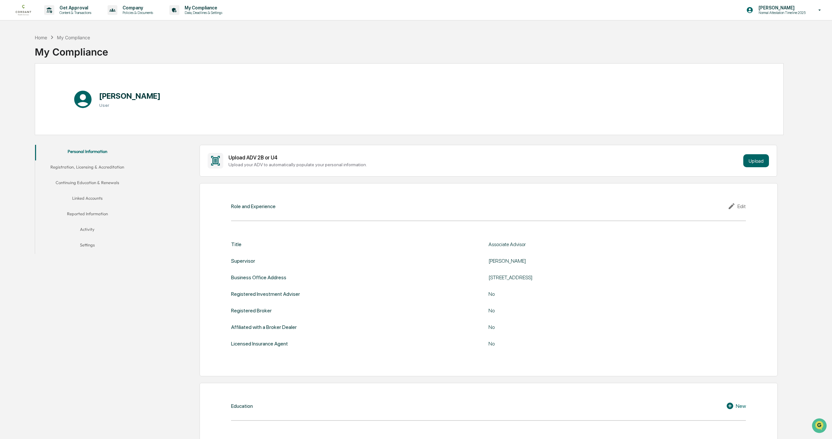
click at [97, 165] on button "Registration, Licensing & Accreditation" at bounding box center [87, 168] width 105 height 16
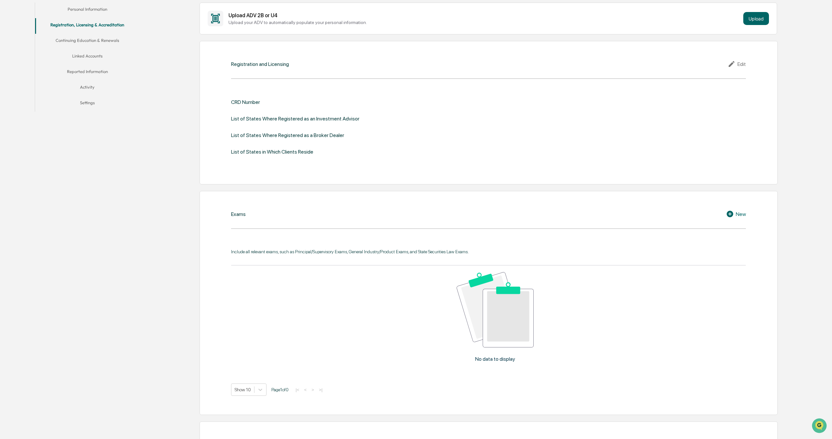
scroll to position [150, 0]
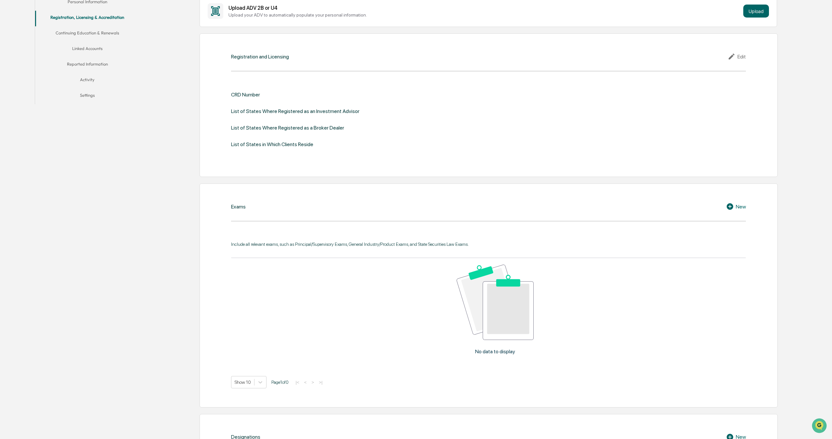
click at [726, 206] on icon at bounding box center [729, 206] width 6 height 6
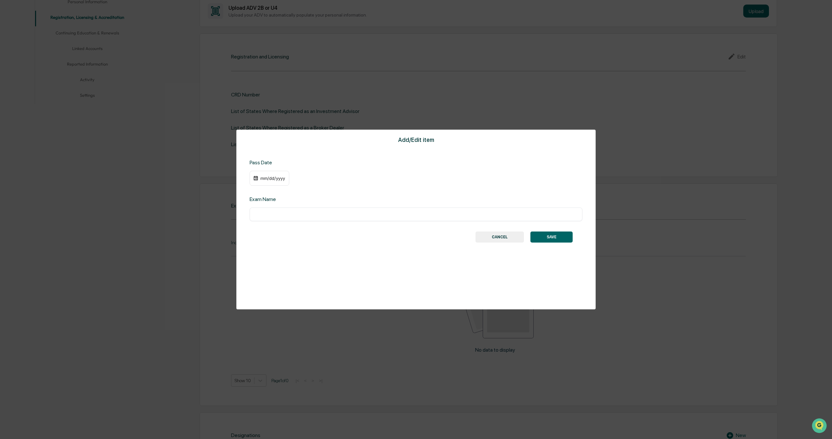
click at [280, 218] on div "​" at bounding box center [416, 215] width 333 height 14
click at [287, 216] on input "text" at bounding box center [415, 214] width 323 height 6
click at [289, 213] on input "**********" at bounding box center [415, 214] width 323 height 6
click at [269, 181] on div "mm/dd/yyyy" at bounding box center [270, 178] width 40 height 15
click at [272, 177] on div "mm/dd/yyyy" at bounding box center [273, 178] width 26 height 5
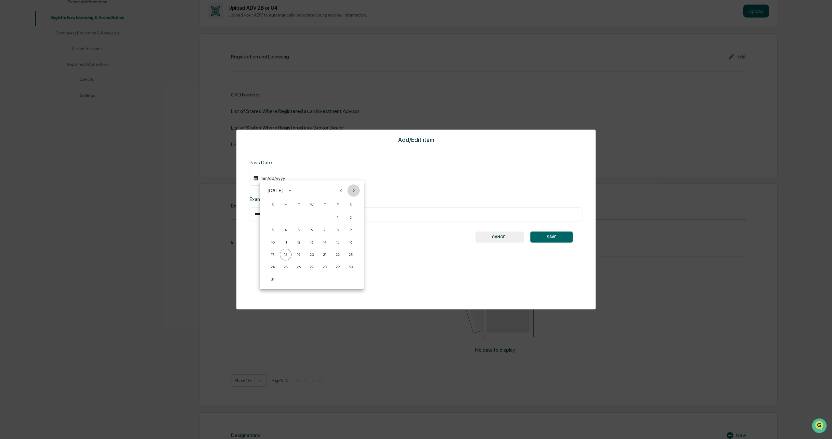
click at [352, 192] on icon "Next month" at bounding box center [353, 190] width 7 height 7
click at [353, 192] on icon "Next month" at bounding box center [354, 191] width 2 height 4
click at [344, 192] on button "Previous month" at bounding box center [341, 191] width 12 height 12
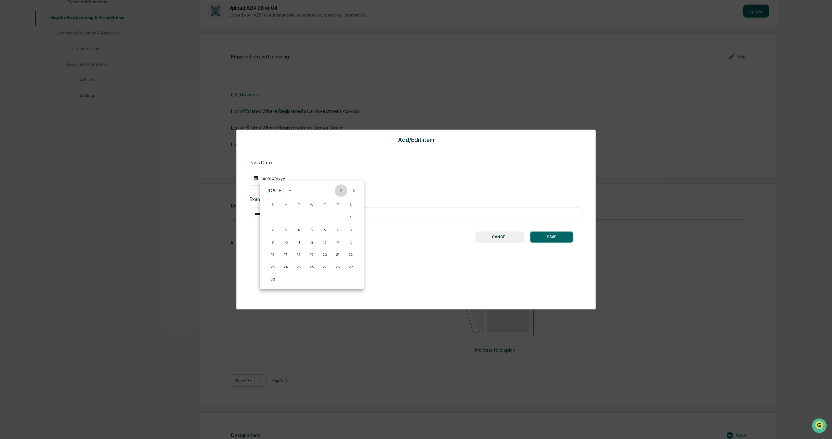
click at [344, 192] on button "Previous month" at bounding box center [341, 191] width 12 height 12
click at [344, 192] on icon "Previous month" at bounding box center [340, 190] width 7 height 7
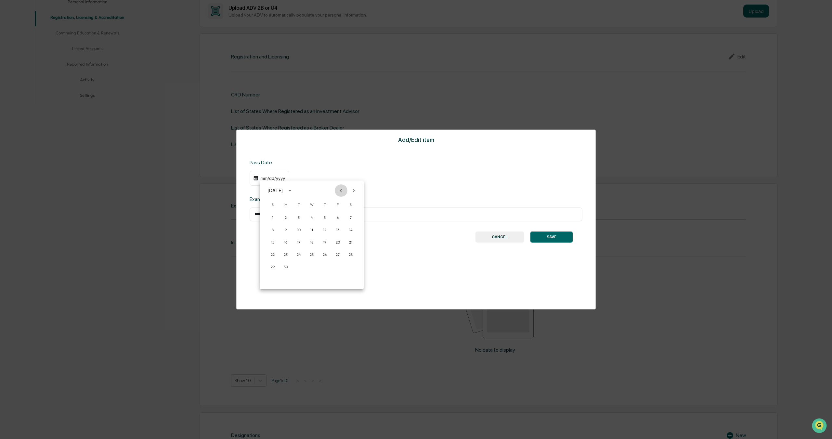
click at [344, 192] on button "Previous month" at bounding box center [341, 191] width 12 height 12
click at [345, 192] on button "Previous month" at bounding box center [341, 191] width 12 height 12
click at [310, 242] on button "16" at bounding box center [312, 243] width 12 height 12
click at [346, 217] on div "**********" at bounding box center [416, 215] width 333 height 14
click at [346, 215] on input "**********" at bounding box center [415, 214] width 323 height 6
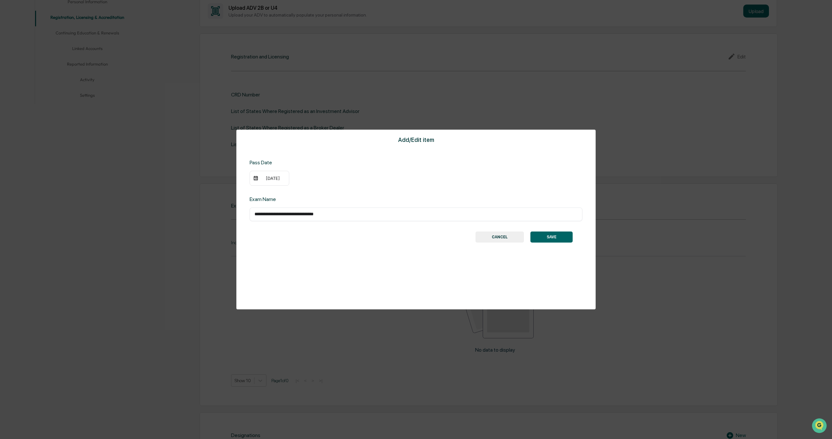
type input "**********"
click at [548, 235] on button "SAVE" at bounding box center [551, 237] width 42 height 11
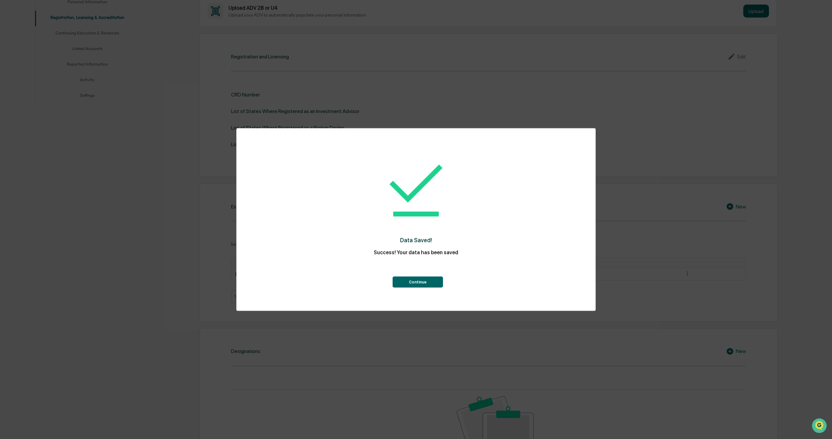
click at [416, 280] on button "Continue" at bounding box center [417, 281] width 50 height 11
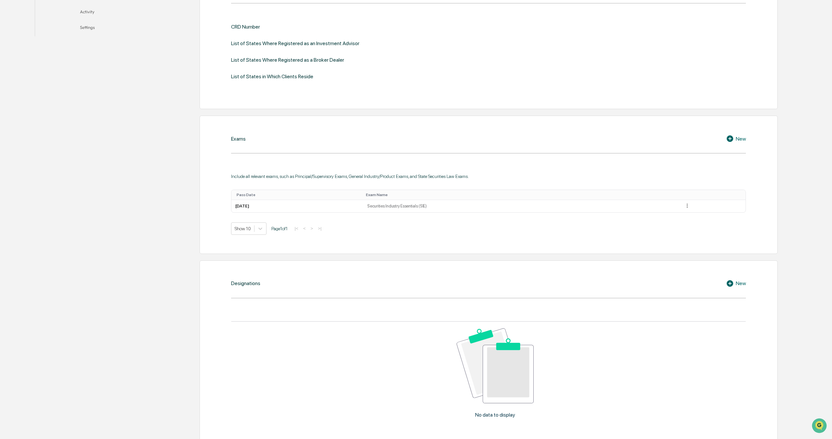
scroll to position [0, 0]
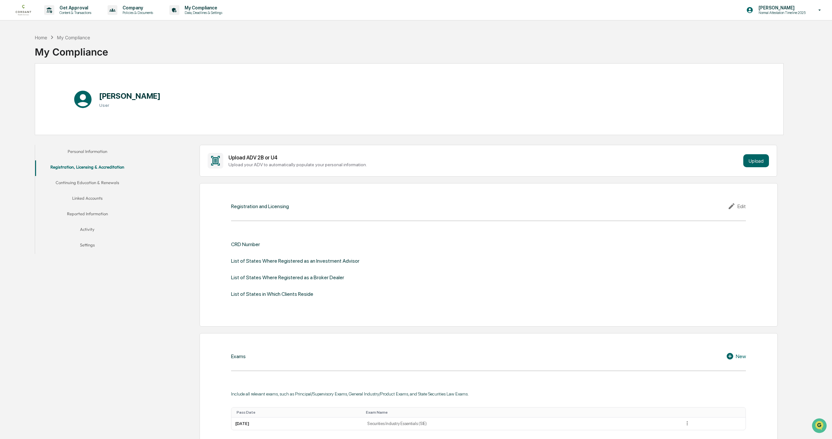
click at [111, 180] on button "Continuing Education & Renewals" at bounding box center [87, 184] width 105 height 16
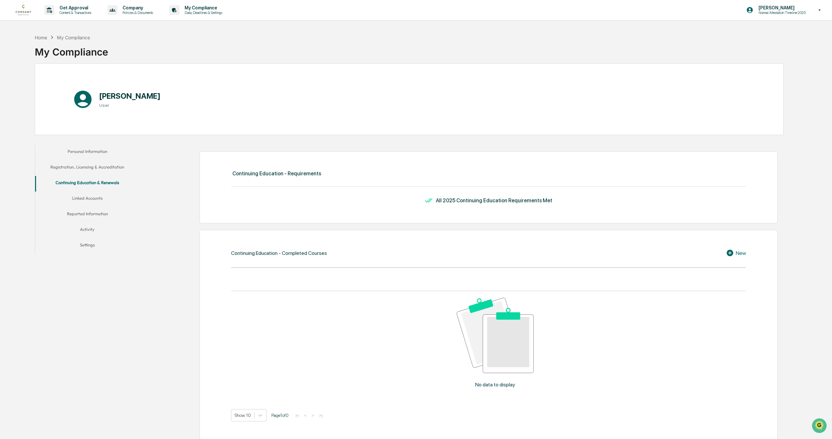
click at [93, 198] on button "Linked Accounts" at bounding box center [87, 200] width 105 height 16
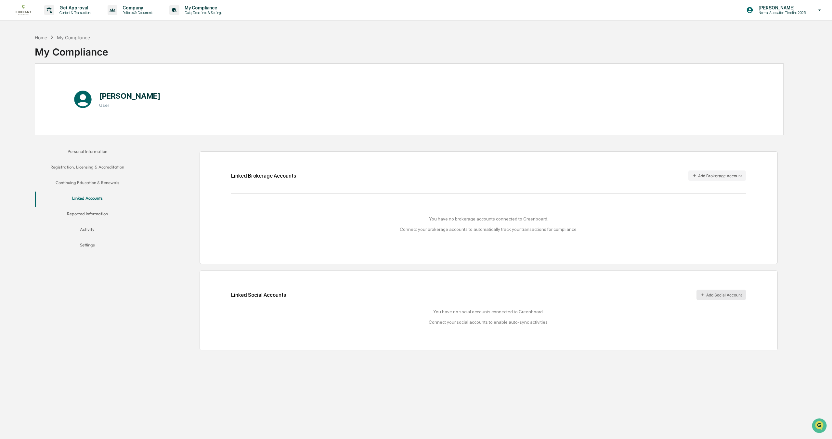
click at [703, 299] on button "Add Social Account" at bounding box center [720, 295] width 49 height 10
click at [719, 174] on button "Add Brokerage Account" at bounding box center [717, 176] width 58 height 10
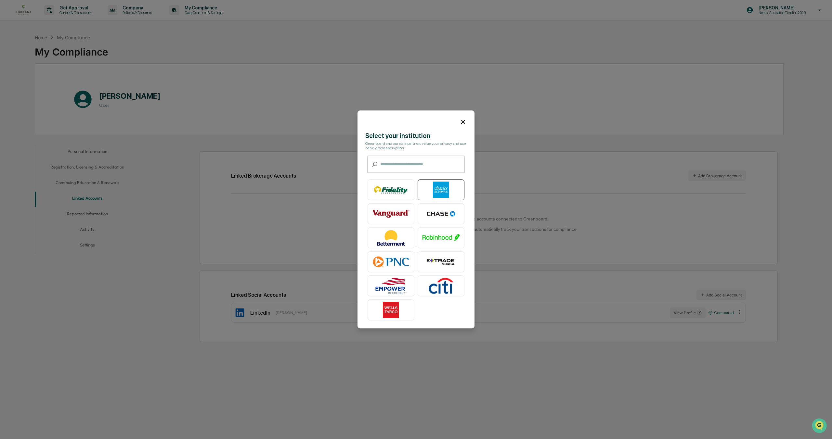
click at [449, 191] on img at bounding box center [440, 190] width 37 height 16
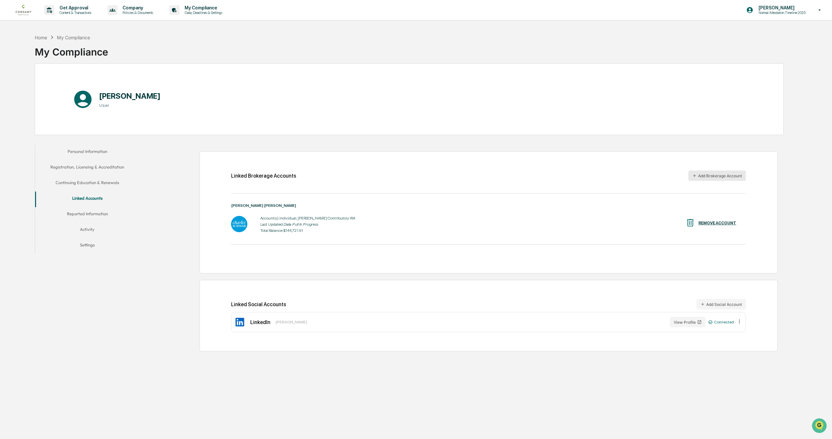
click at [727, 178] on button "Add Brokerage Account" at bounding box center [717, 176] width 58 height 10
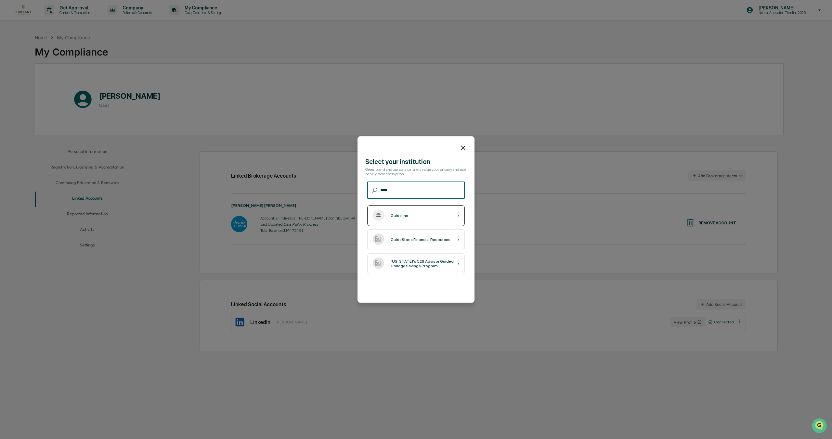
type input "****"
click at [421, 222] on div "Guideline ›" at bounding box center [415, 215] width 97 height 21
click at [462, 146] on icon at bounding box center [462, 147] width 7 height 7
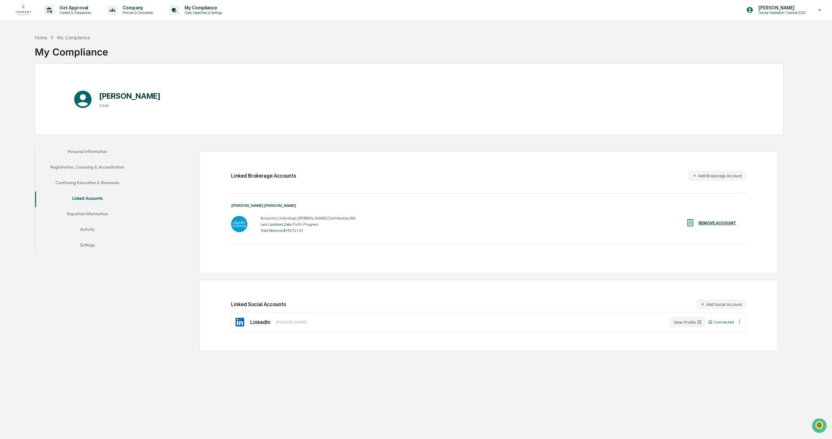
scroll to position [31, 0]
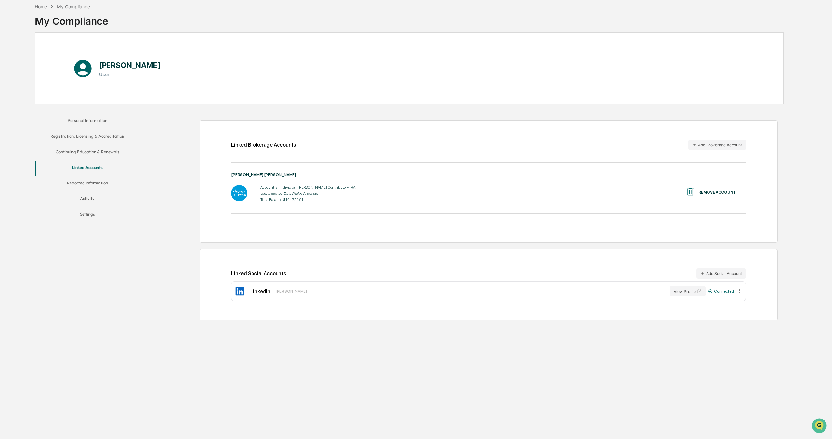
click at [92, 181] on button "Reported Information" at bounding box center [87, 184] width 105 height 16
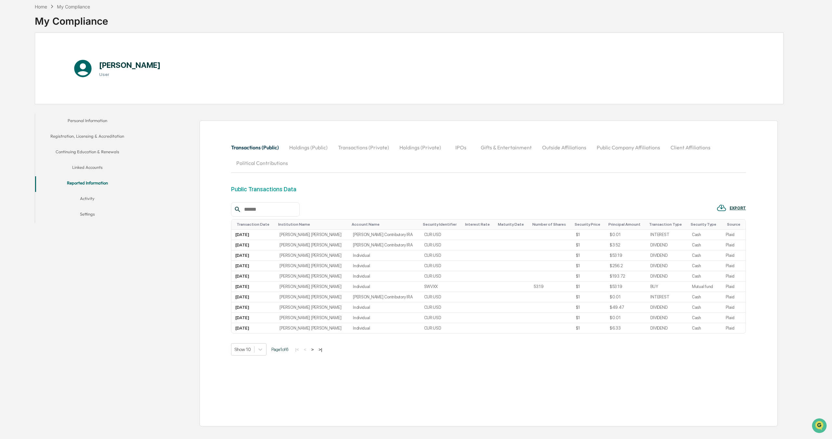
click at [307, 150] on button "Holdings (Public)" at bounding box center [308, 148] width 49 height 16
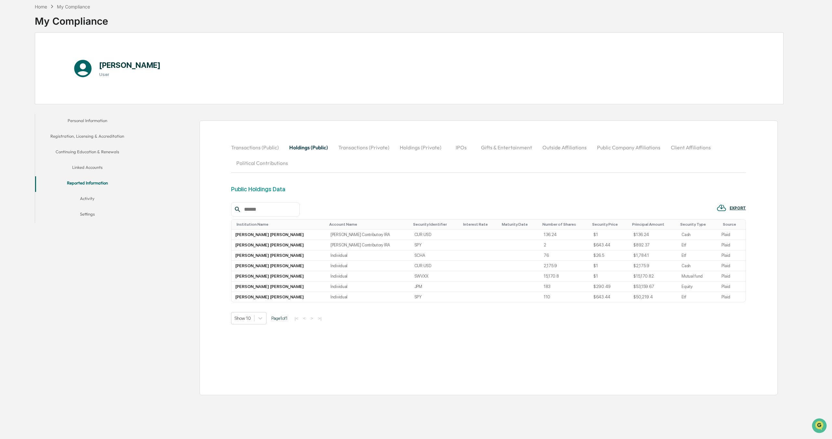
click at [371, 147] on button "Transactions (Private)" at bounding box center [363, 148] width 61 height 16
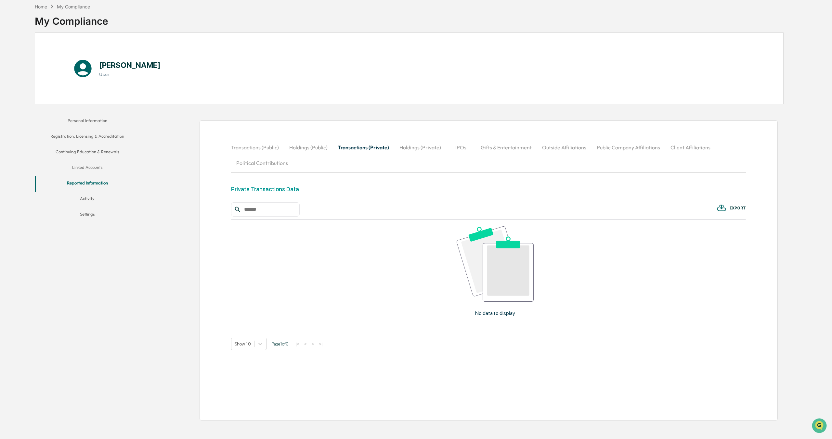
click at [416, 151] on button "Holdings (Private)" at bounding box center [420, 148] width 52 height 16
click at [467, 149] on button "IPOs" at bounding box center [460, 148] width 29 height 16
click at [277, 146] on button "Transactions (Public)" at bounding box center [257, 148] width 53 height 16
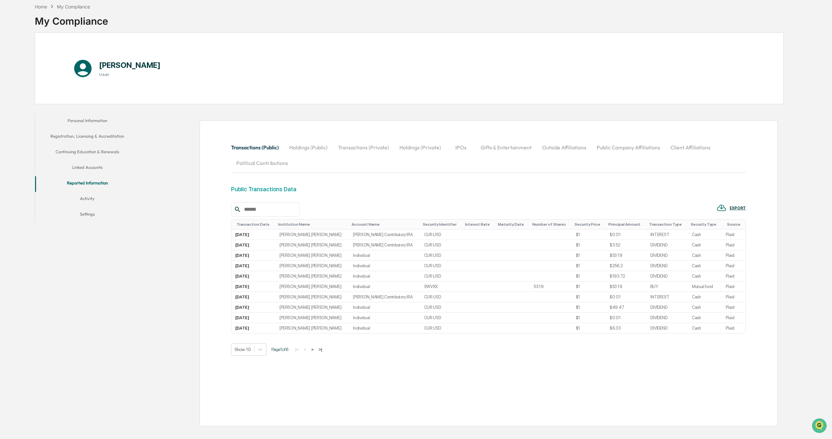
click at [85, 202] on button "Activity" at bounding box center [87, 200] width 105 height 16
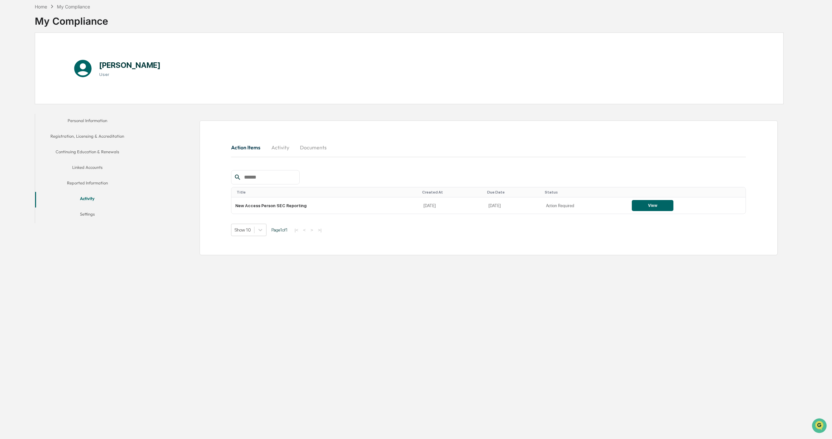
click at [87, 215] on button "Settings" at bounding box center [87, 216] width 105 height 16
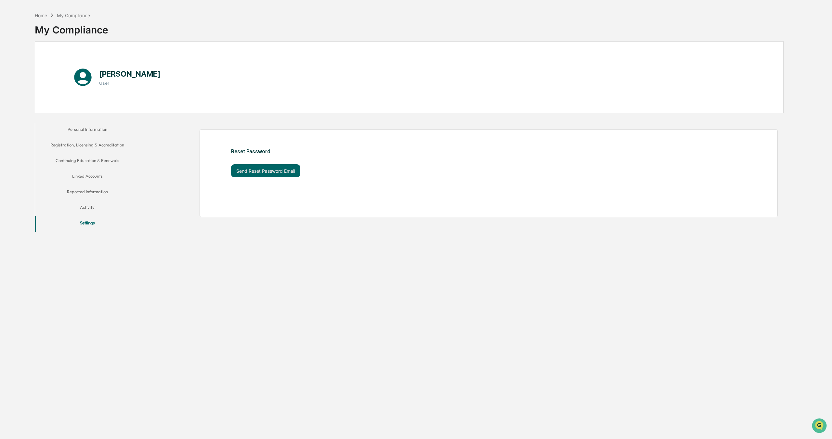
scroll to position [23, 0]
click at [43, 14] on div "Home" at bounding box center [41, 15] width 12 height 6
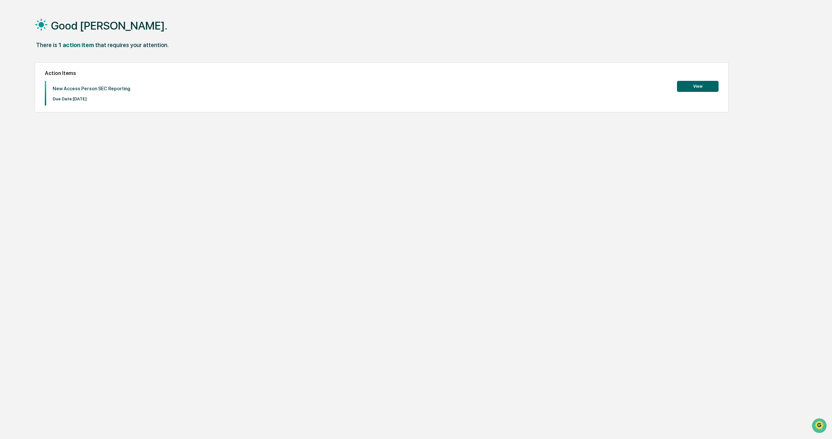
scroll to position [23, 0]
click at [708, 84] on button "View" at bounding box center [698, 84] width 42 height 11
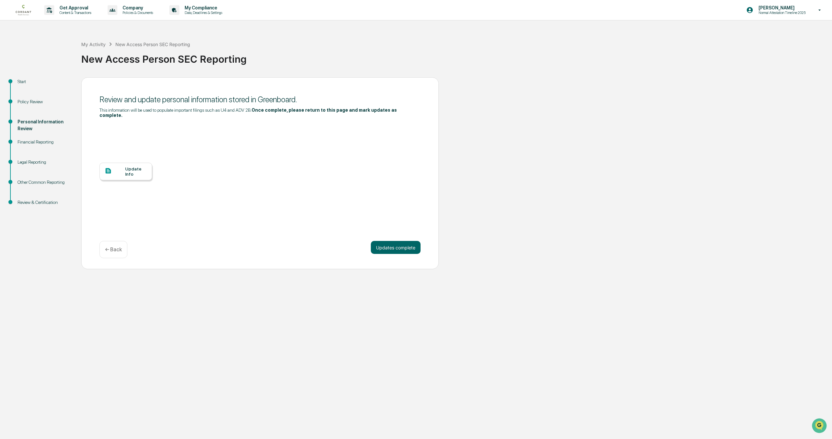
click at [42, 140] on div "Financial Reporting" at bounding box center [44, 142] width 53 height 7
click at [35, 143] on div "Financial Reporting" at bounding box center [44, 142] width 53 height 7
click at [407, 251] on button "Updates complete" at bounding box center [396, 247] width 50 height 13
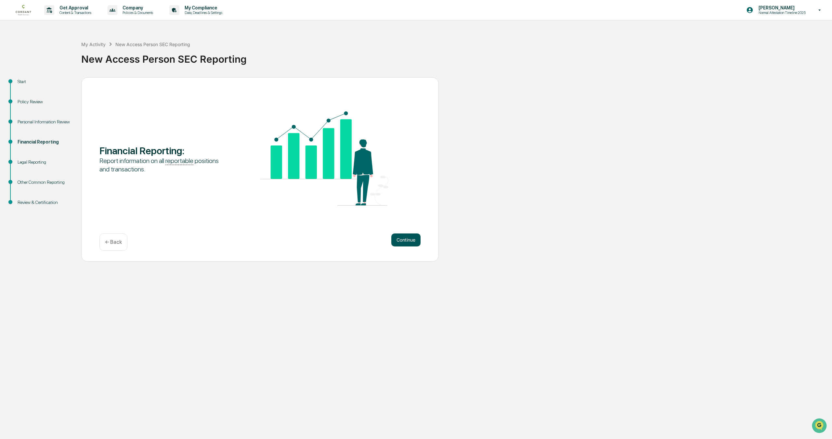
click at [409, 240] on button "Continue" at bounding box center [405, 240] width 29 height 13
